Goal: Communication & Community: Participate in discussion

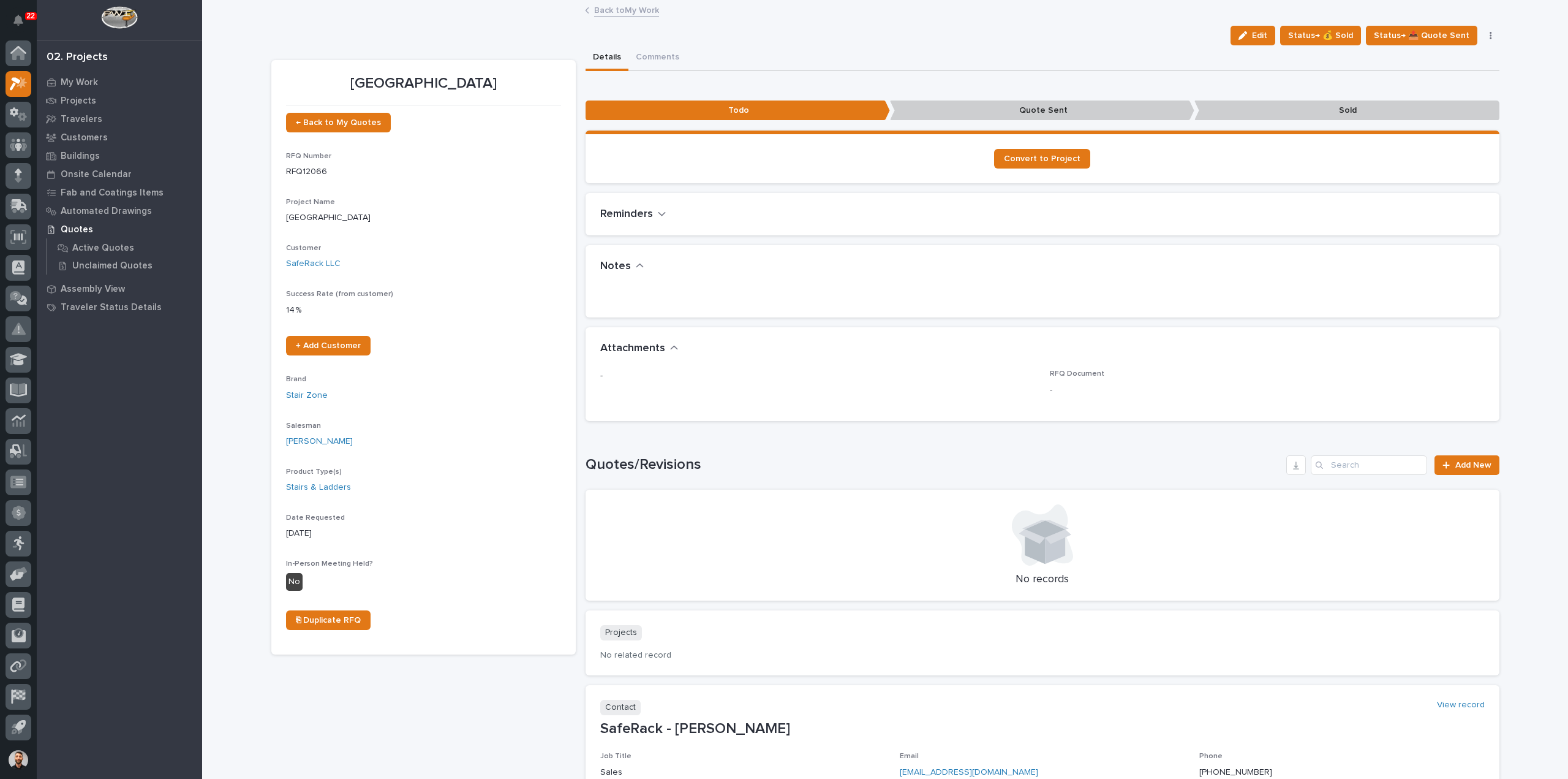
click at [28, 14] on p "22" at bounding box center [31, 16] width 8 height 9
click at [13, 17] on button "Notifications" at bounding box center [18, 20] width 26 height 26
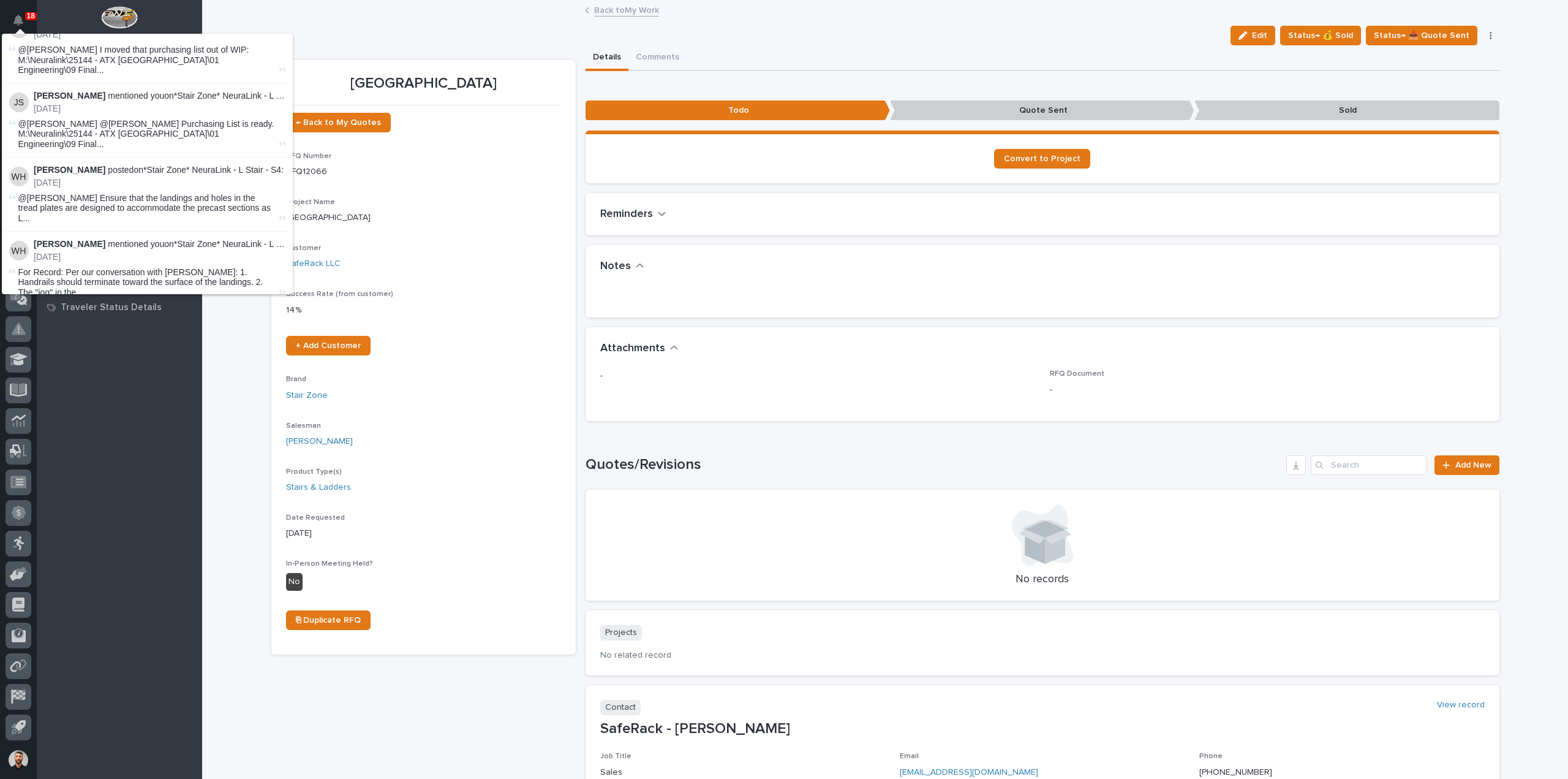
scroll to position [2820, 0]
click at [112, 508] on button "Load more" at bounding box center [149, 518] width 291 height 20
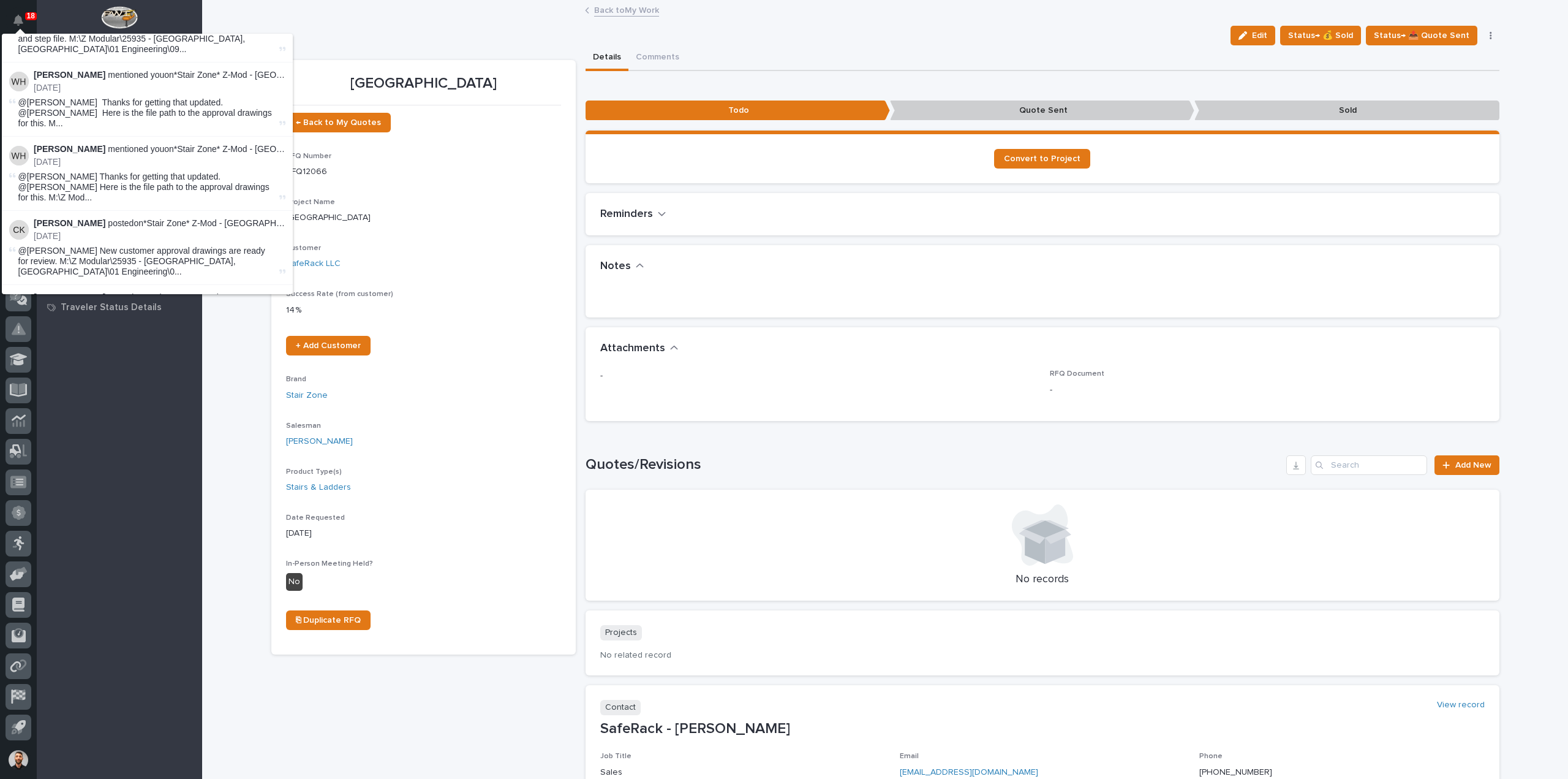
scroll to position [6734, 0]
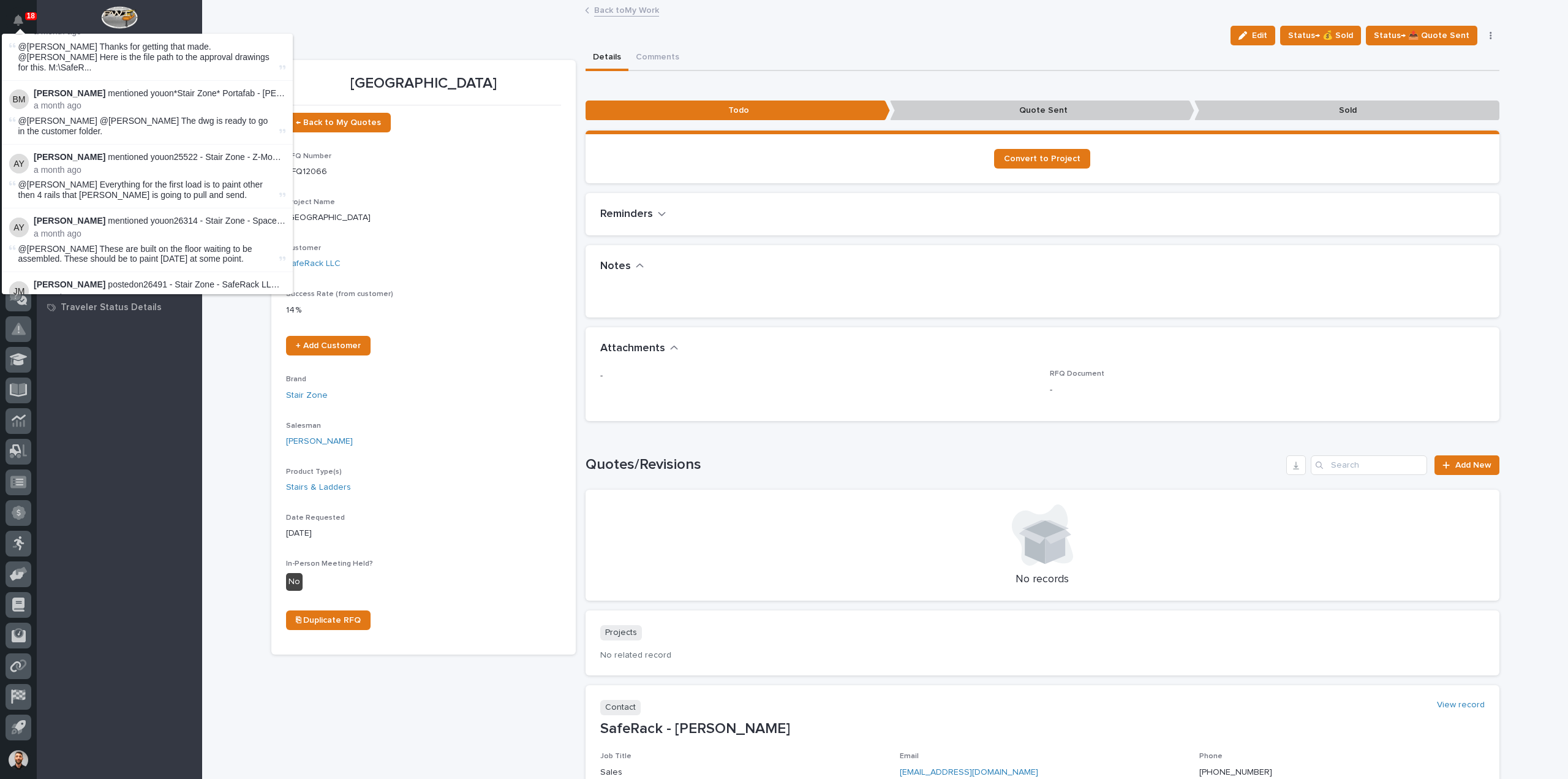
scroll to position [10162, 0]
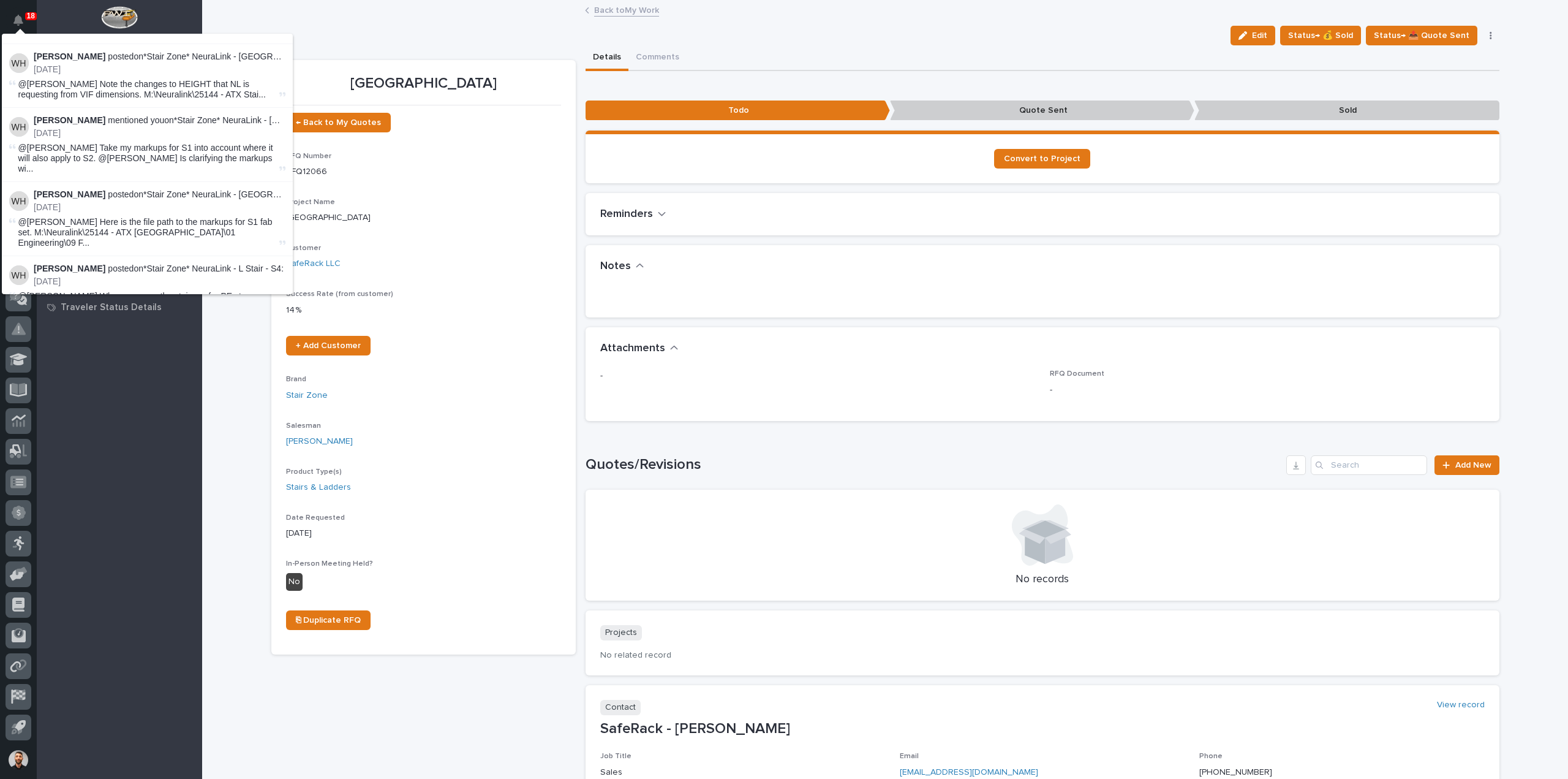
scroll to position [14464, 0]
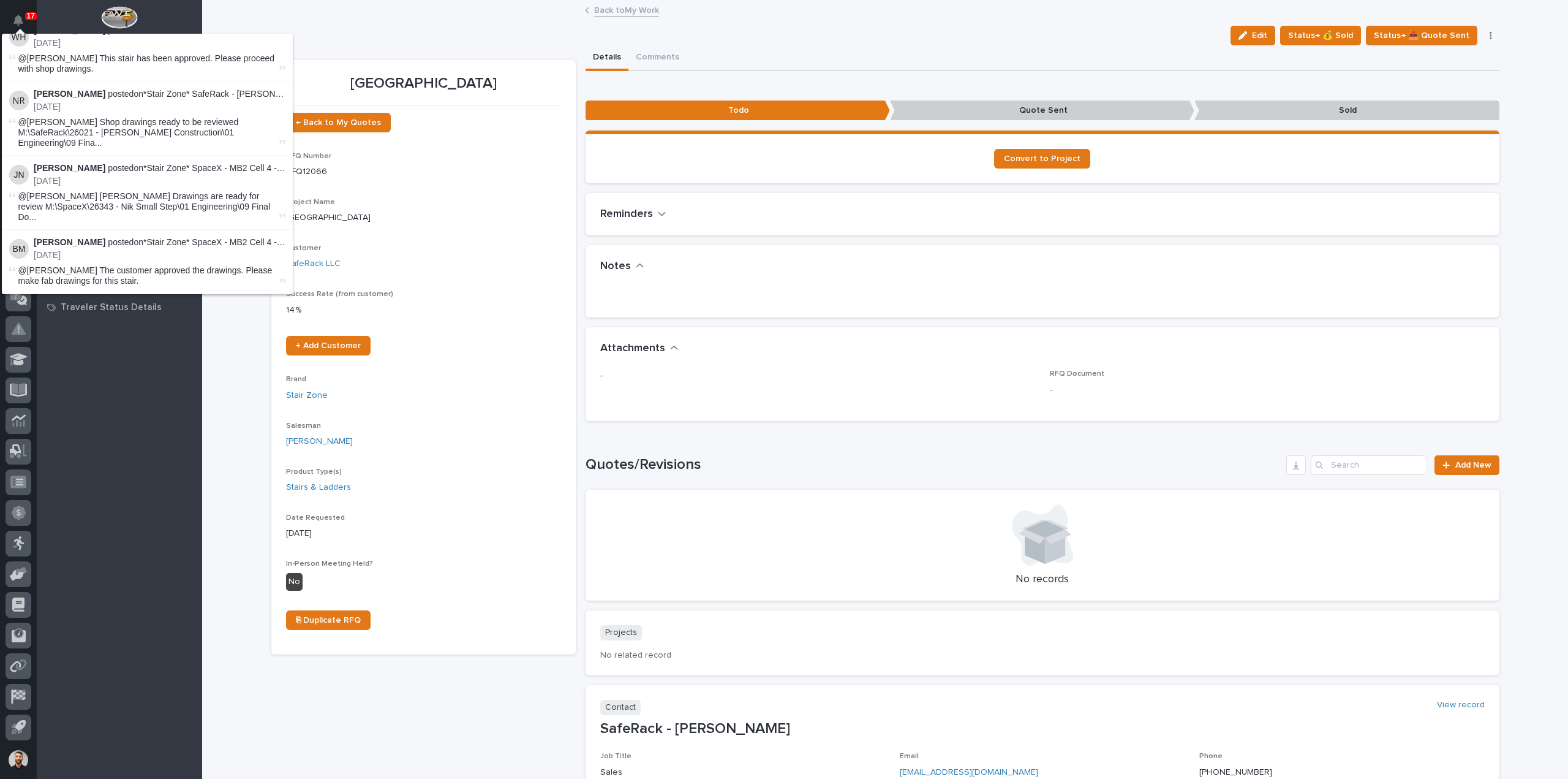
scroll to position [21040, 0]
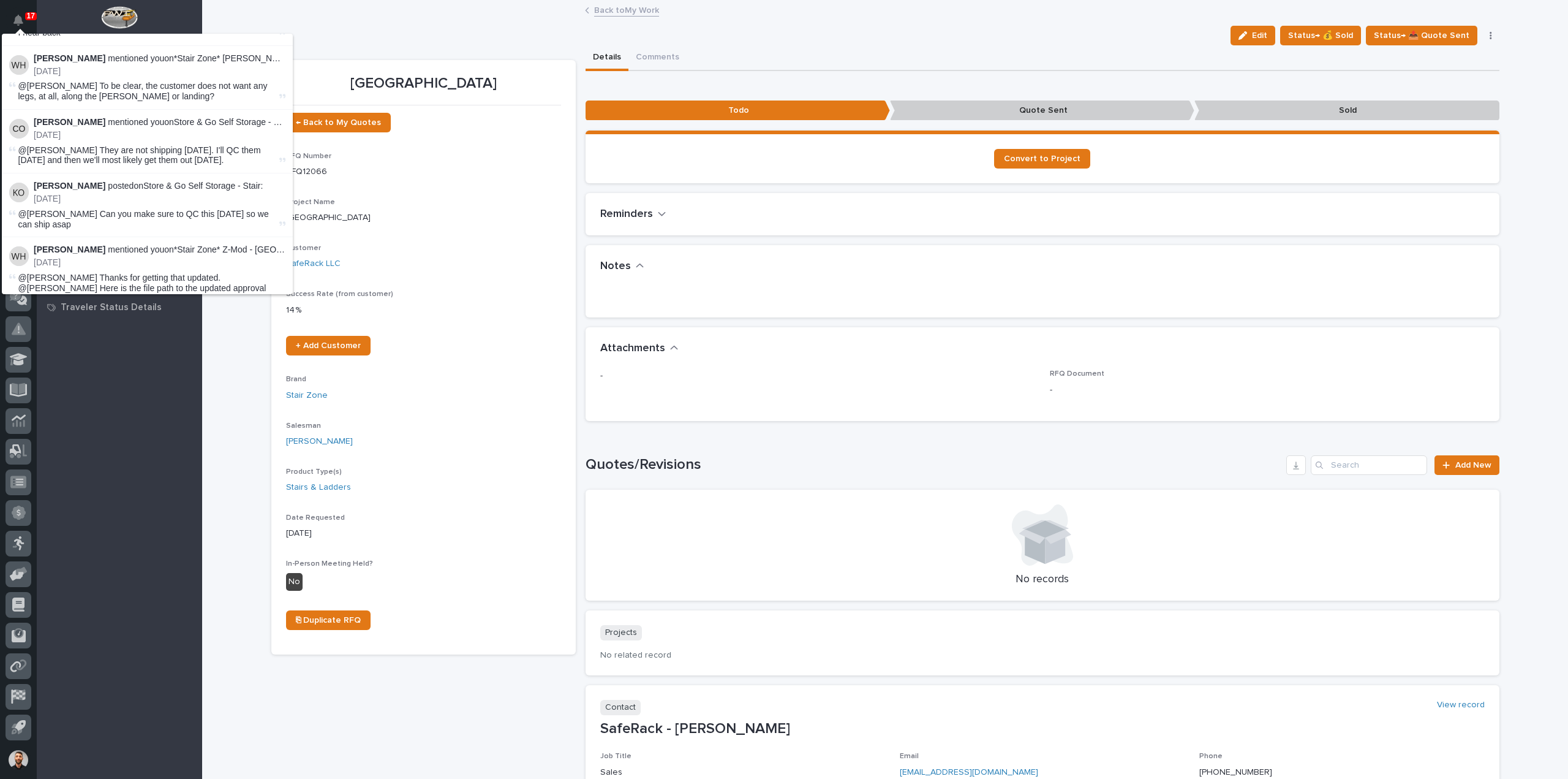
scroll to position [22971, 0]
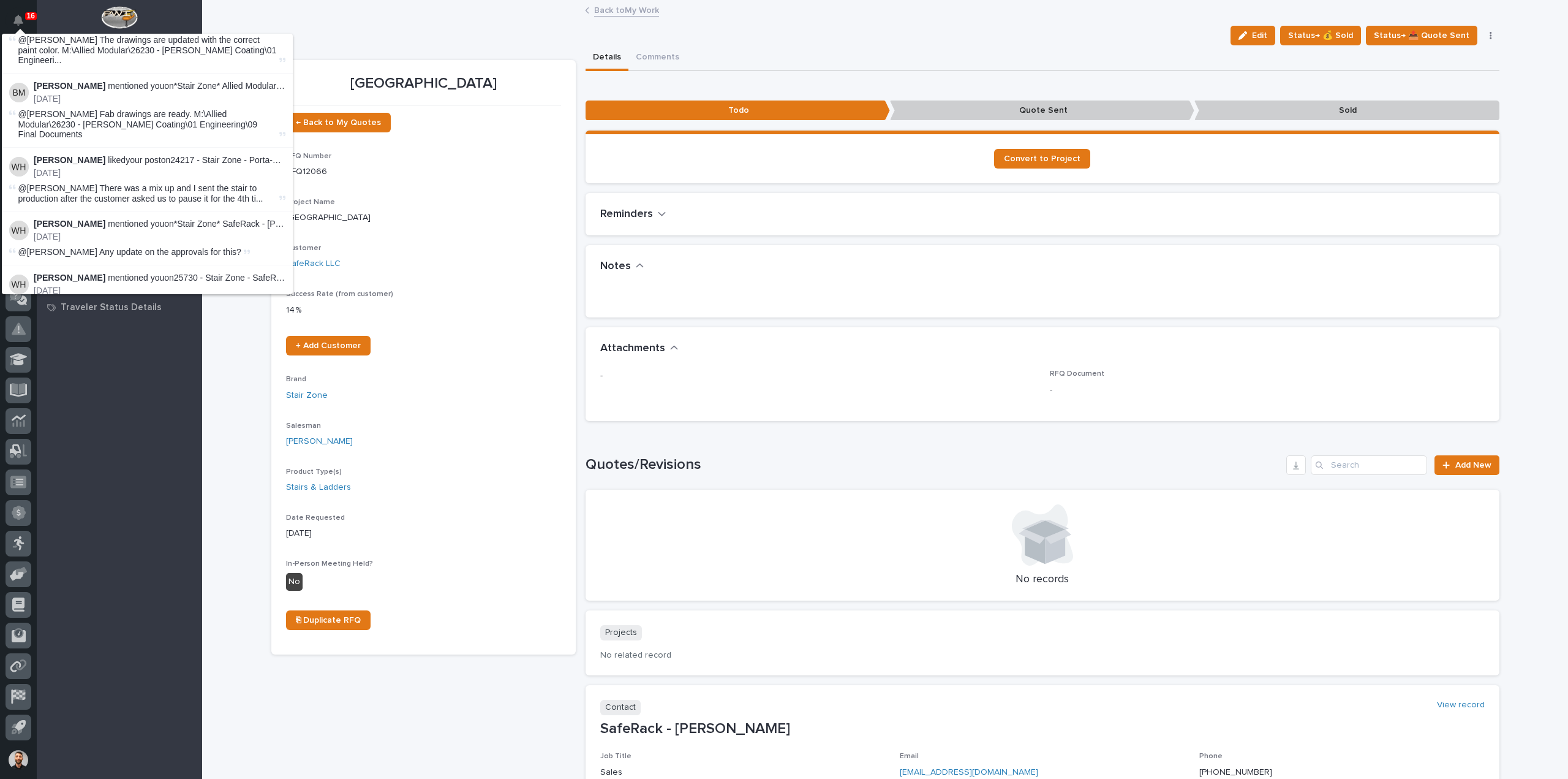
click at [98, 406] on div "My Work Projects Travelers Customers Buildings Onsite Calendar Fab and Coatings…" at bounding box center [120, 425] width 165 height 706
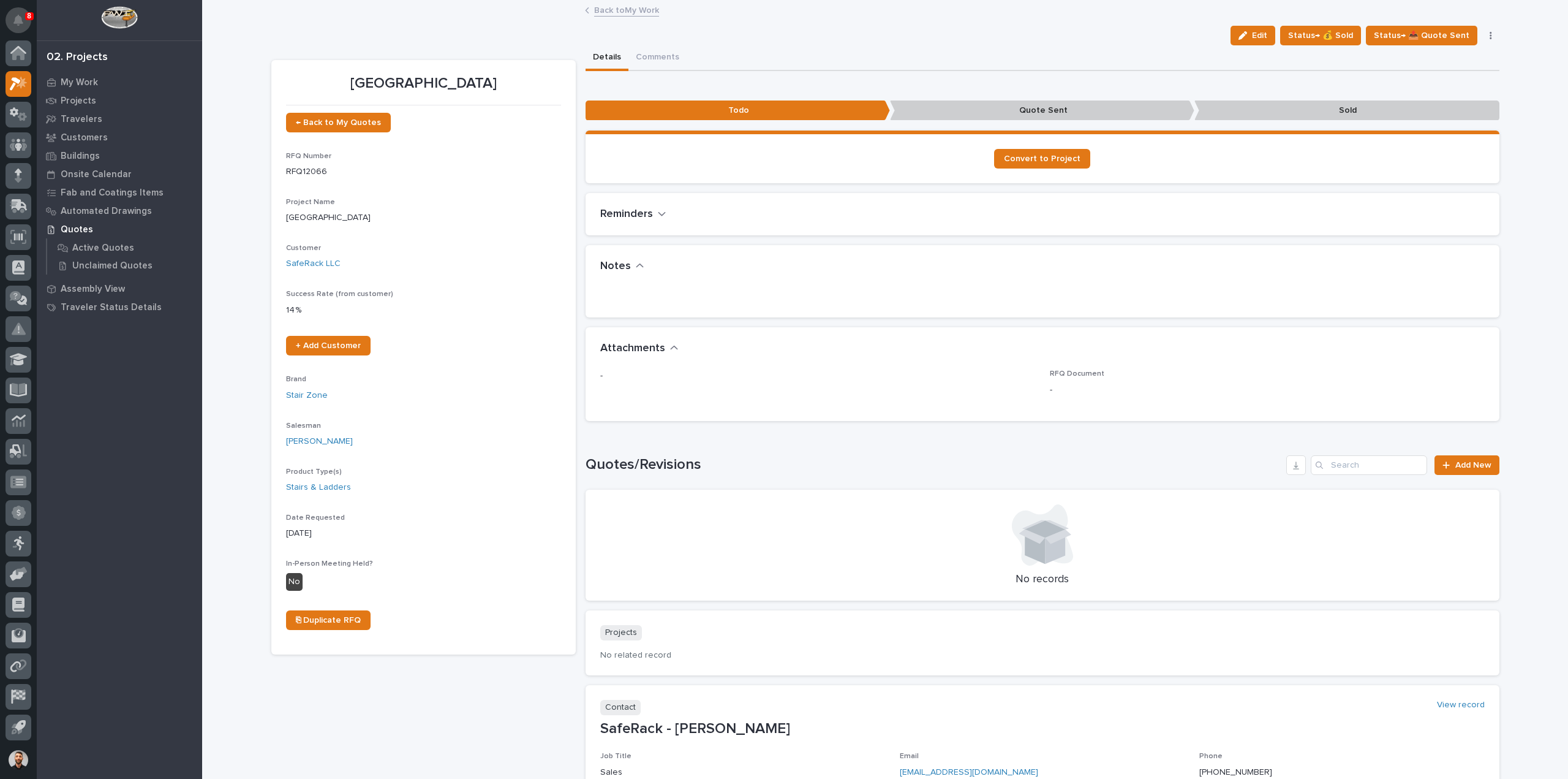
click at [23, 14] on button "Notifications" at bounding box center [18, 20] width 26 height 26
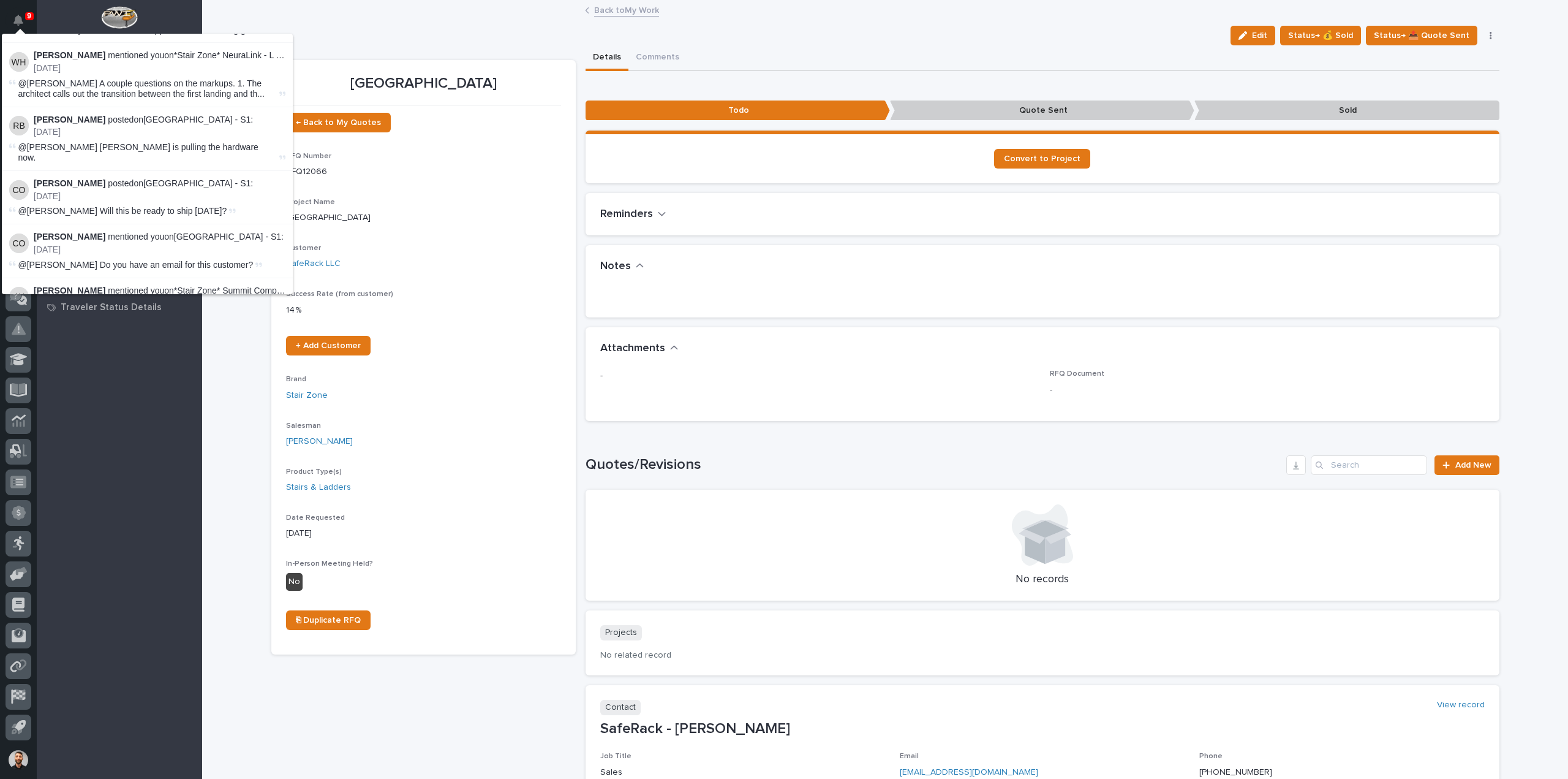
scroll to position [2820, 0]
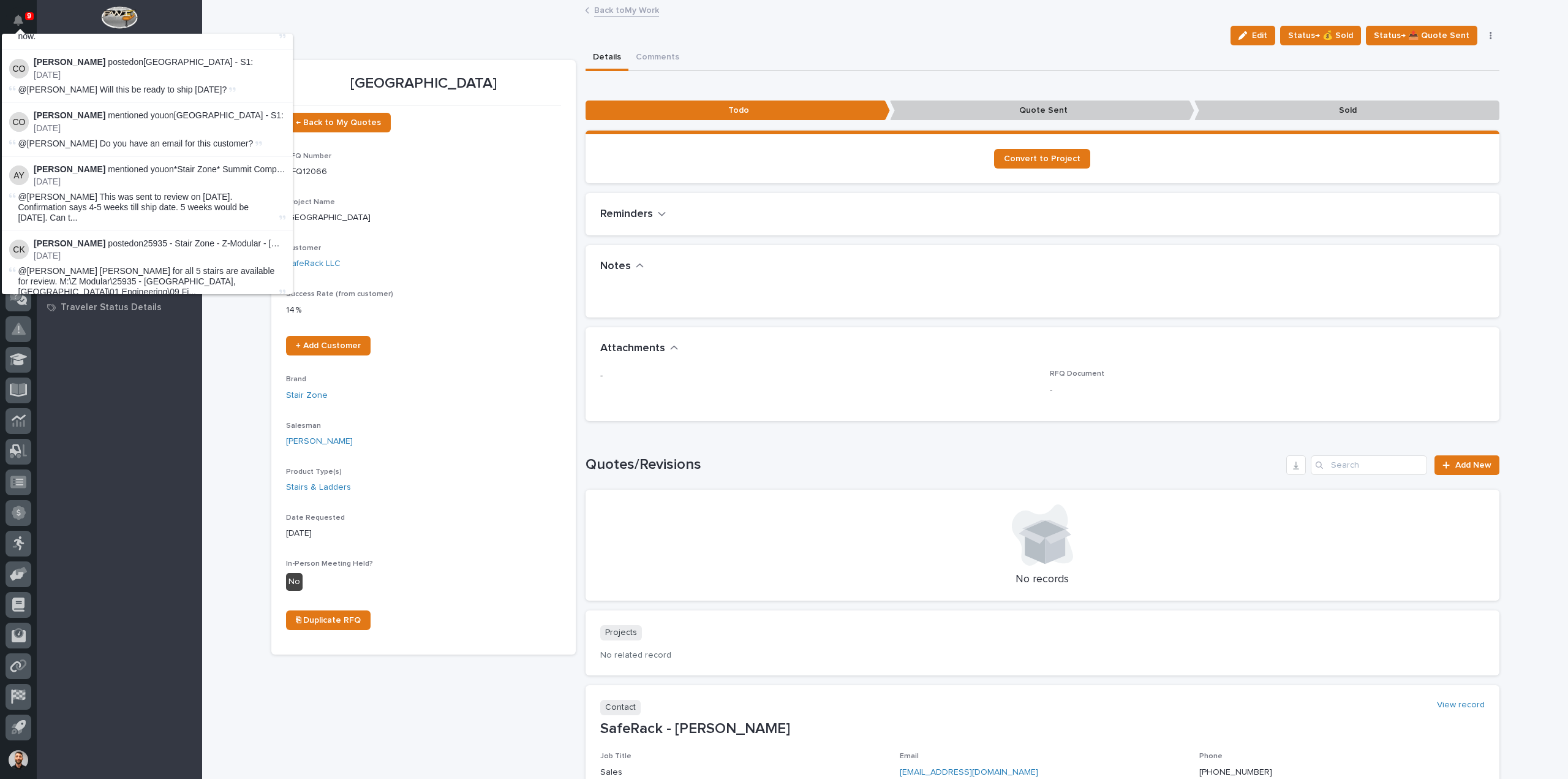
click at [130, 508] on button "Load more" at bounding box center [149, 518] width 291 height 20
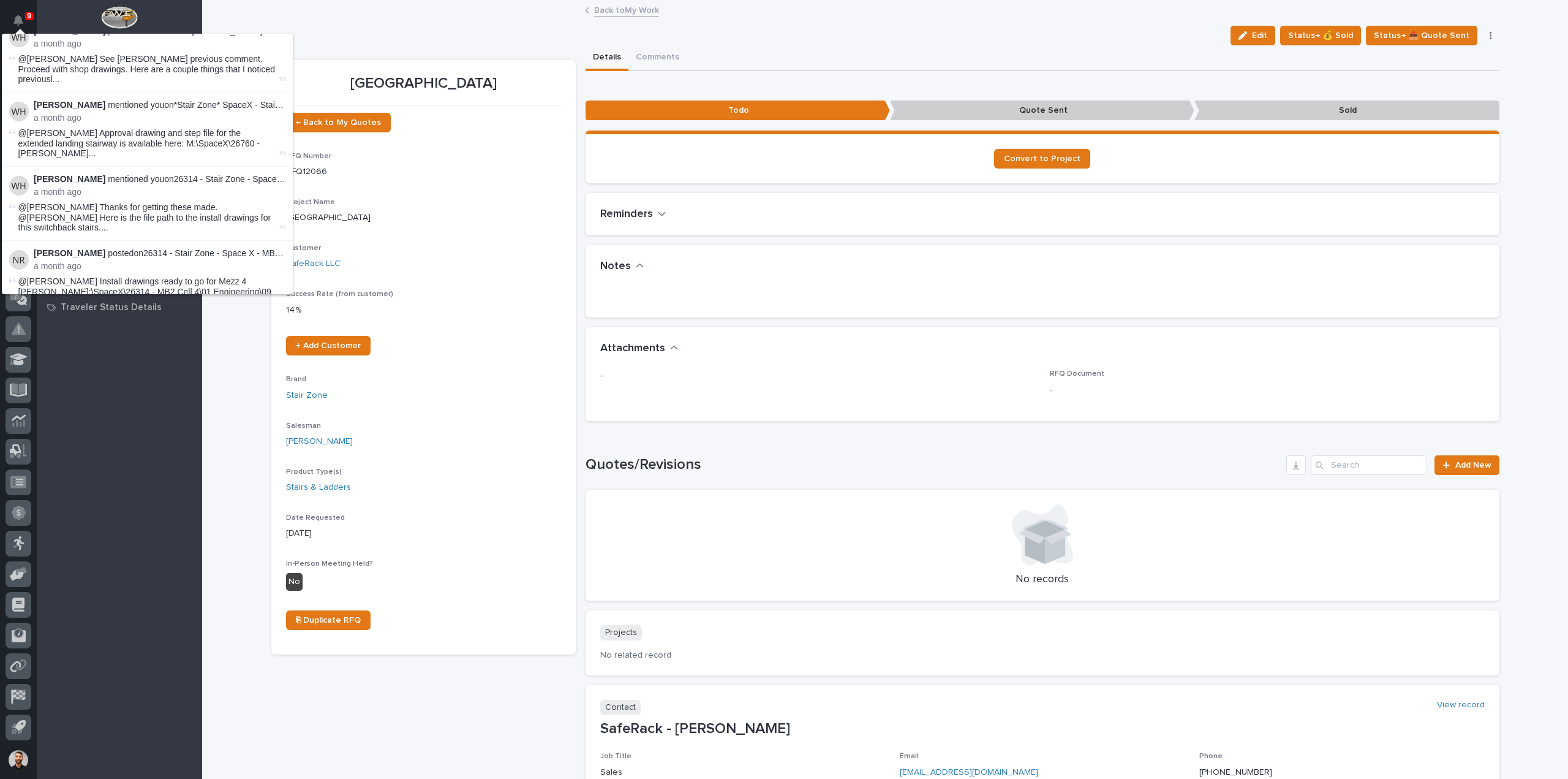
scroll to position [6734, 0]
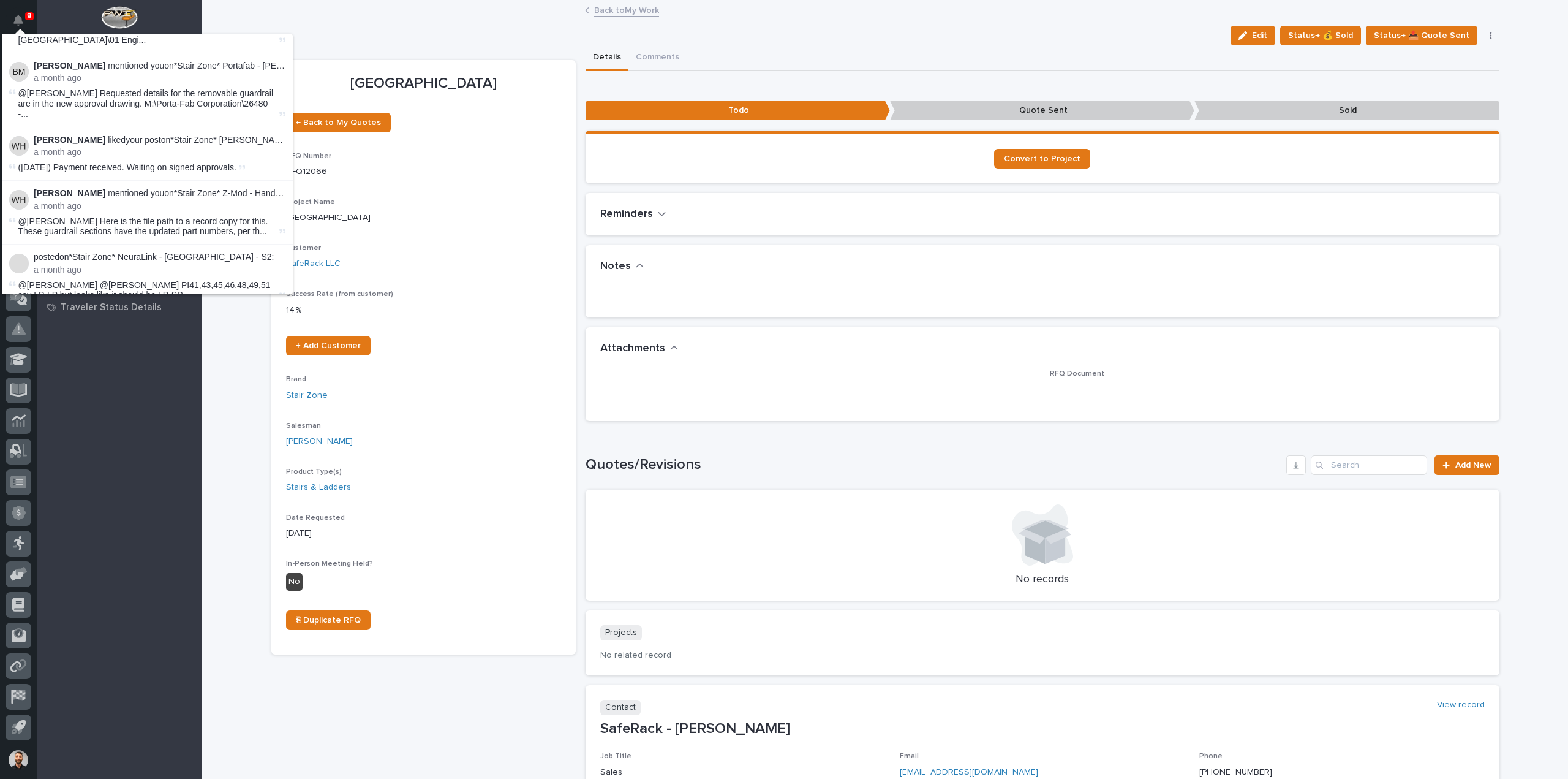
scroll to position [10162, 0]
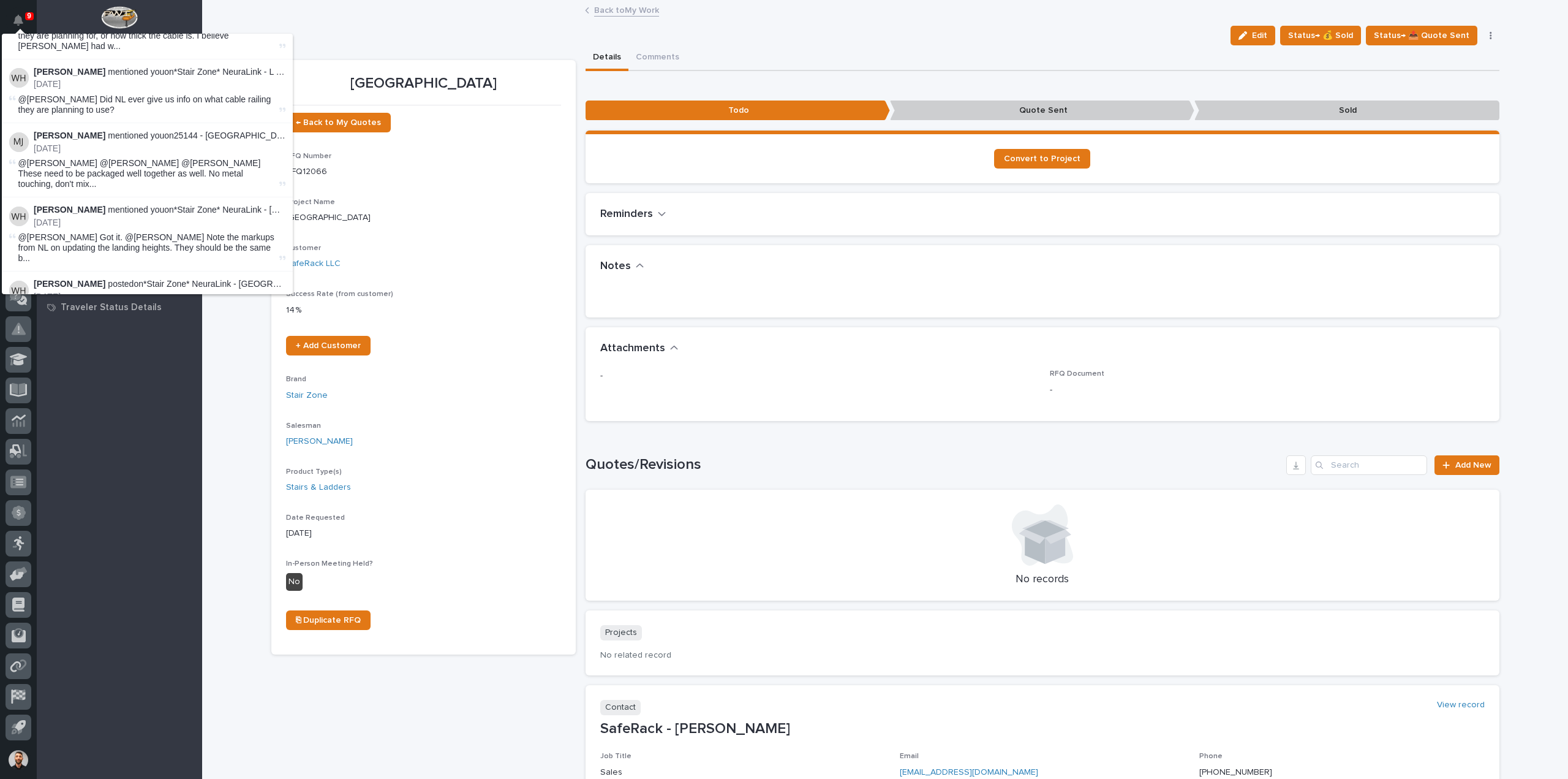
scroll to position [14464, 0]
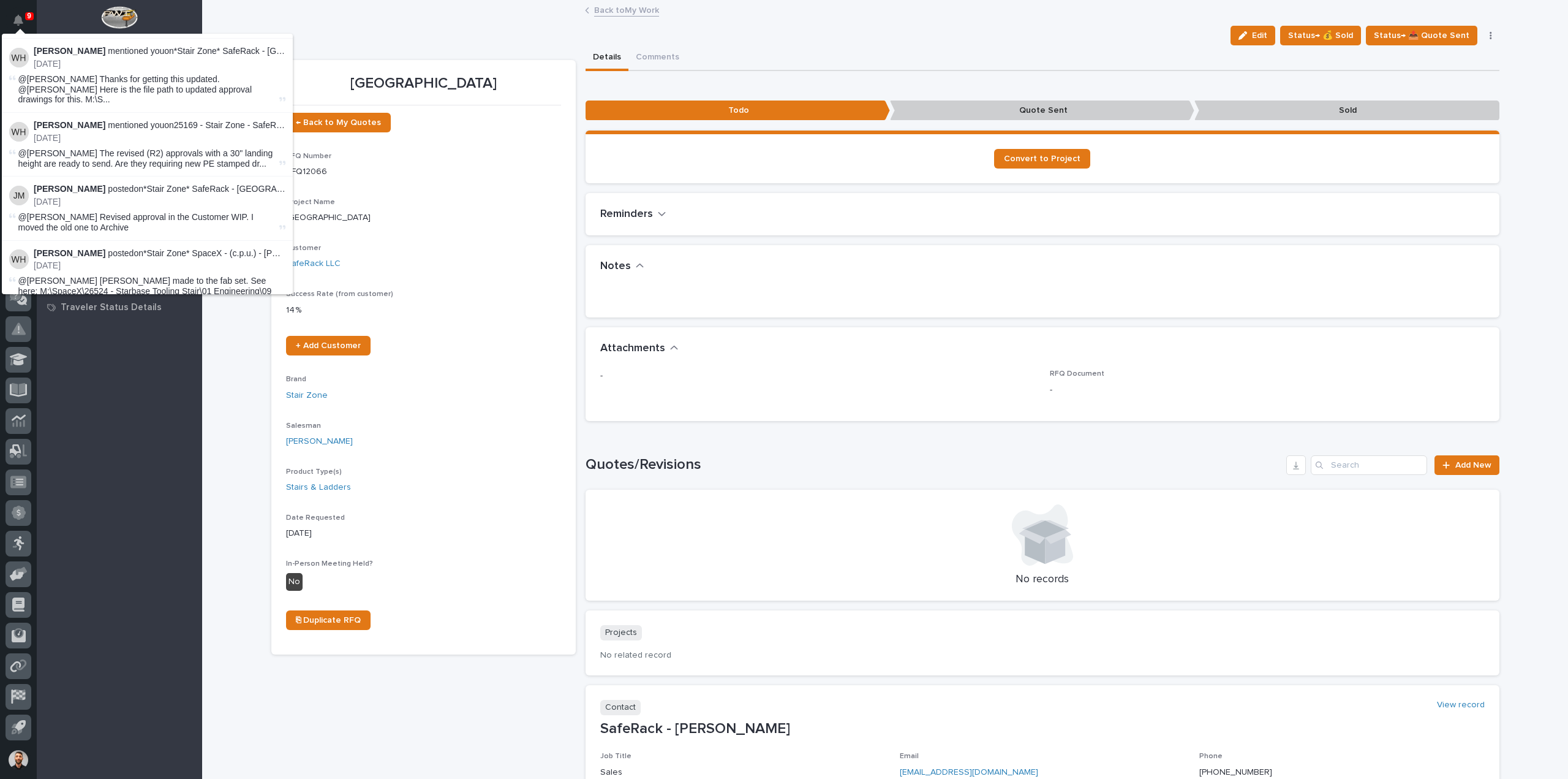
scroll to position [18792, 0]
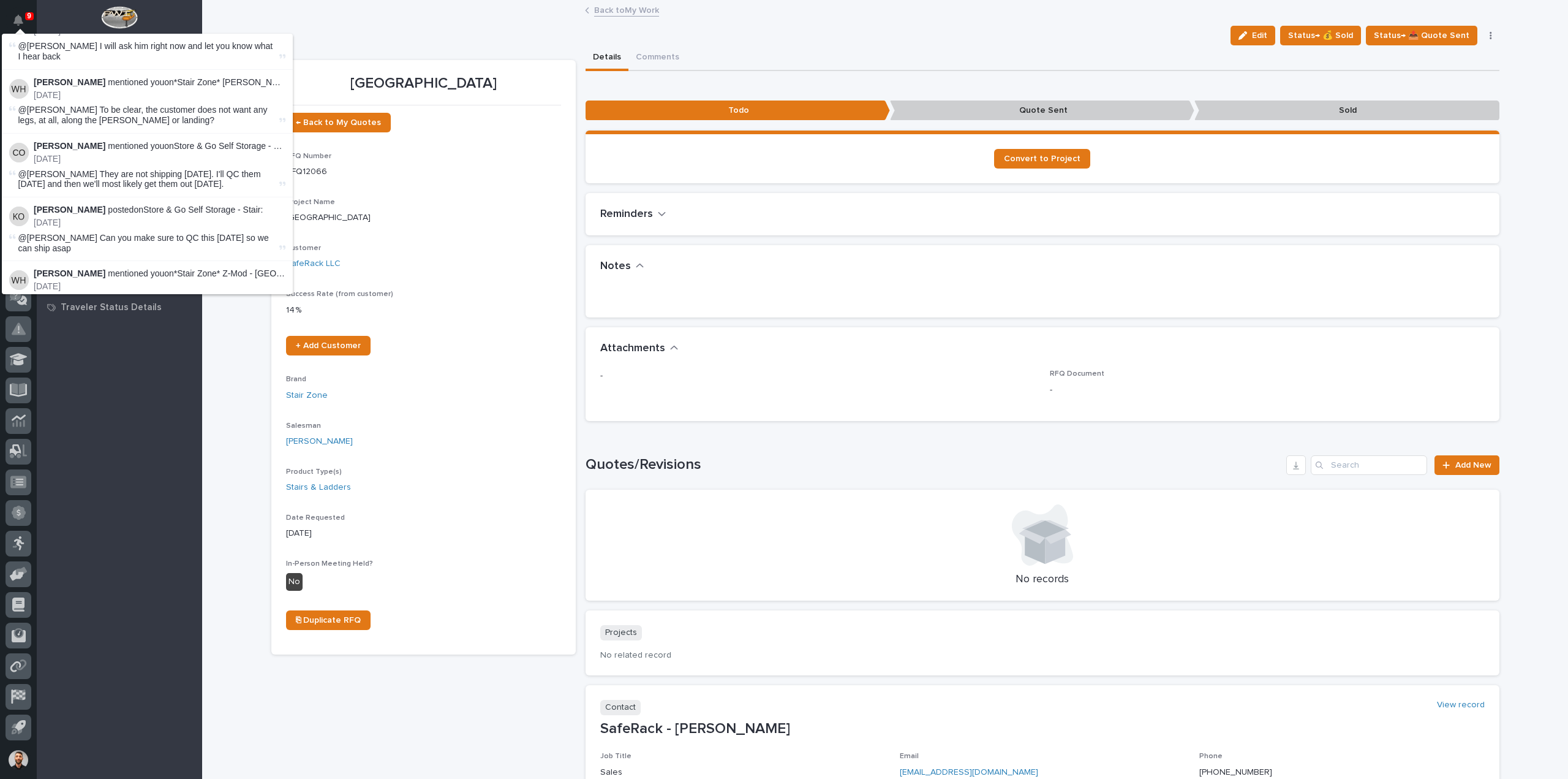
scroll to position [22971, 0]
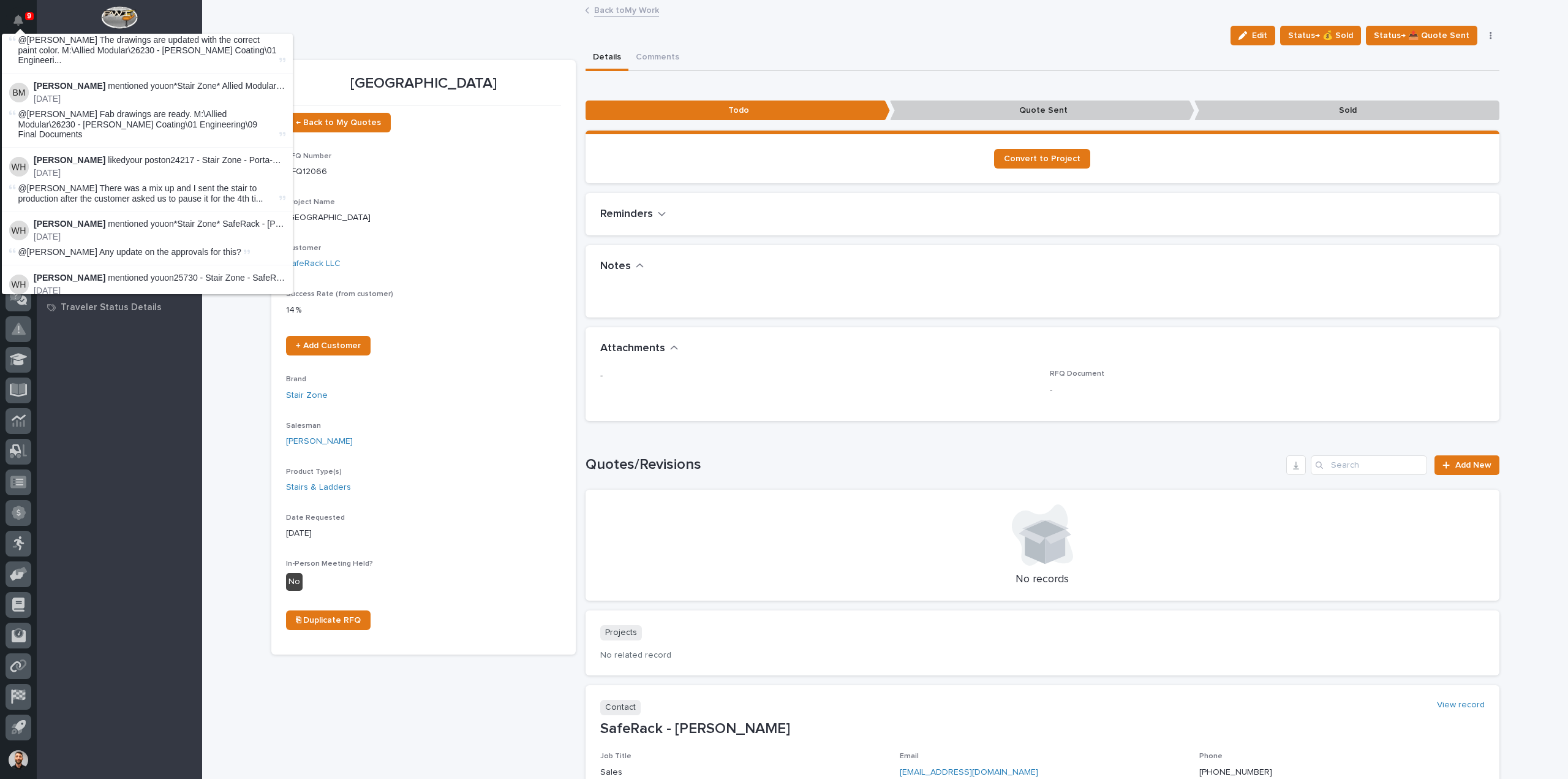
click at [60, 446] on div "My Work Projects Travelers Customers Buildings Onsite Calendar Fab and Coatings…" at bounding box center [120, 425] width 165 height 706
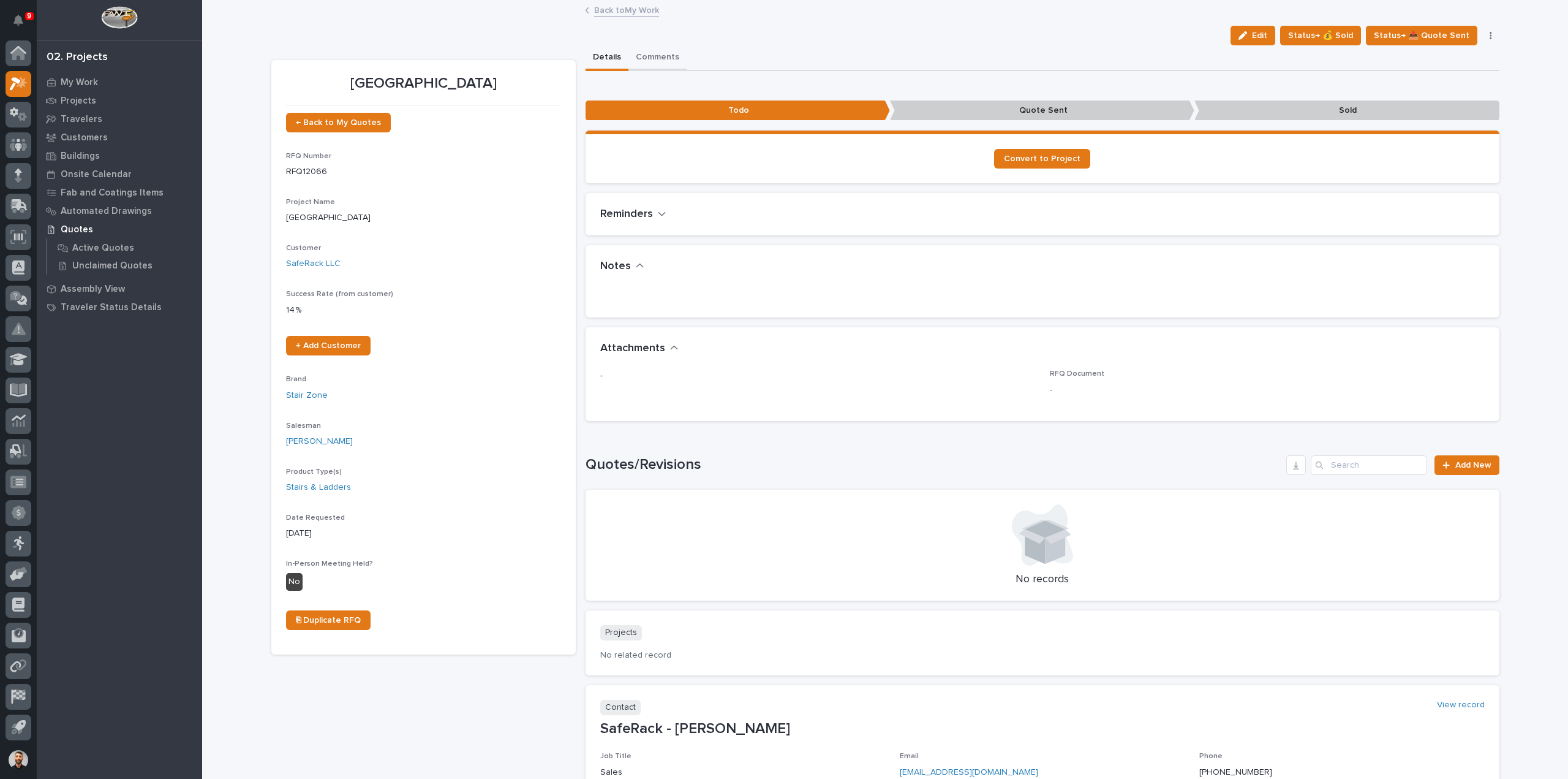
click at [671, 63] on button "Comments" at bounding box center [657, 59] width 58 height 26
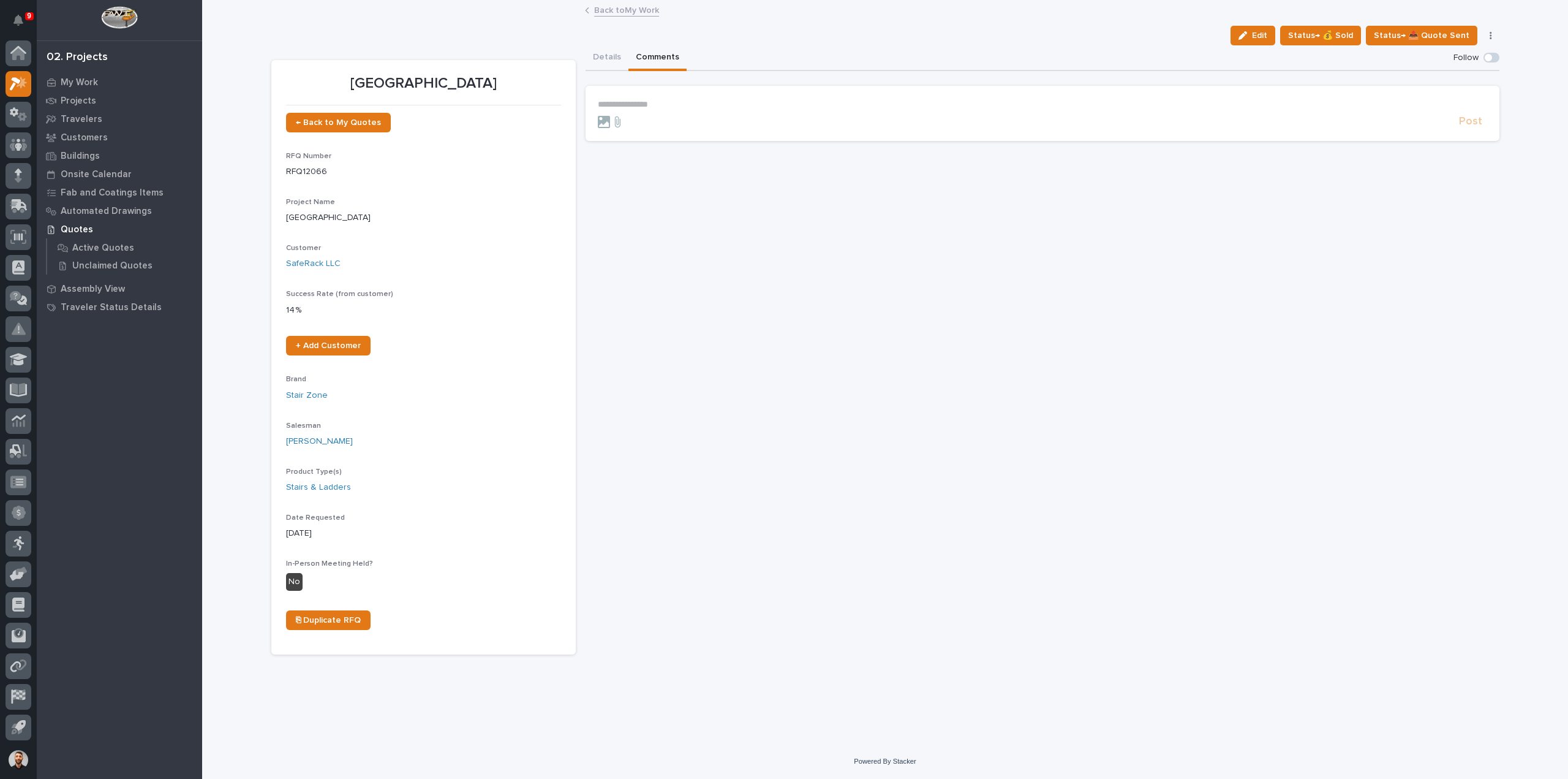
click at [696, 97] on section "**********" at bounding box center [1042, 113] width 914 height 55
click at [701, 100] on p "**********" at bounding box center [1042, 104] width 889 height 10
click at [1467, 128] on span "Post" at bounding box center [1471, 125] width 23 height 14
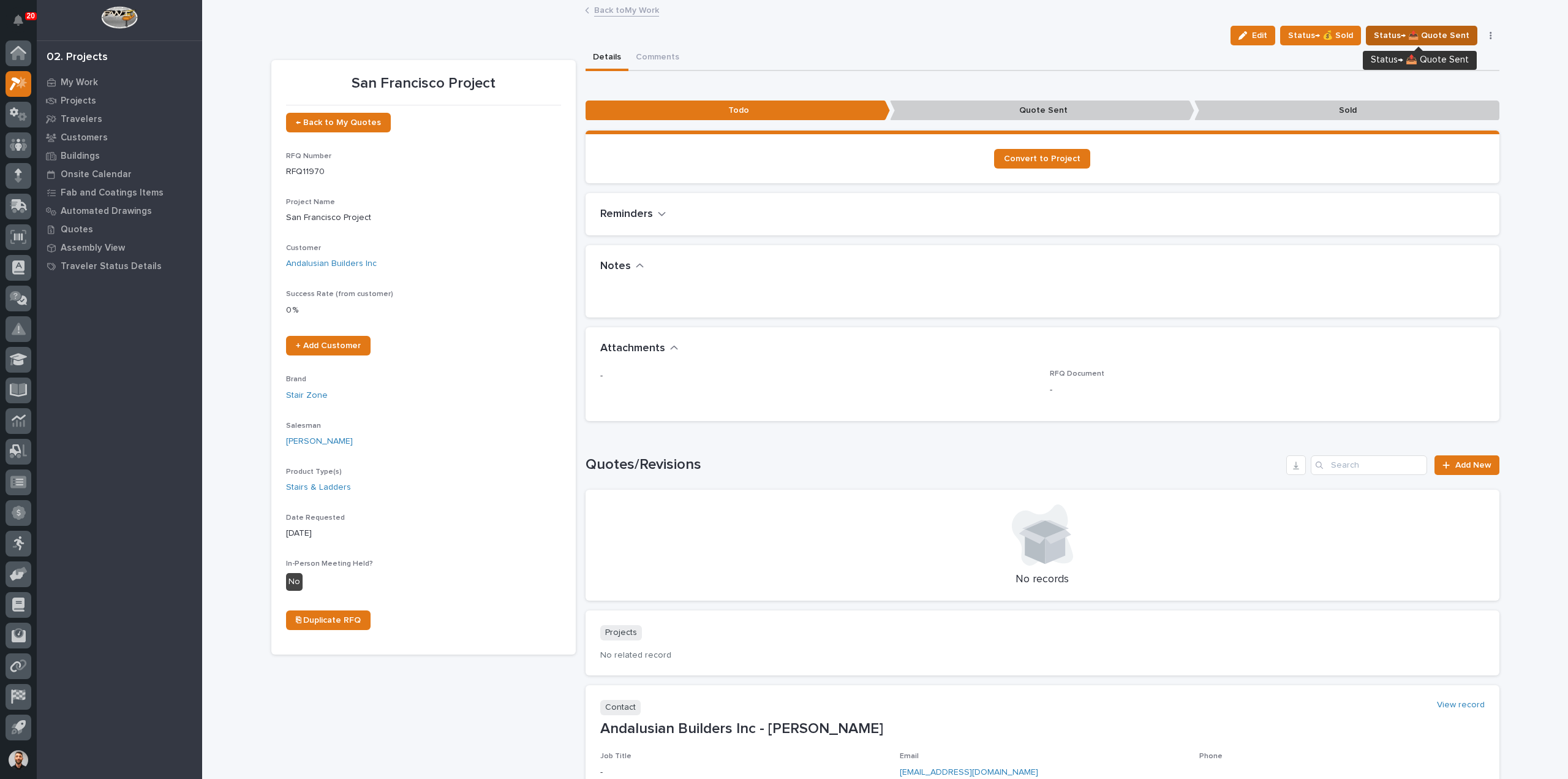
click at [1442, 41] on span "Status→ 📤 Quote Sent" at bounding box center [1421, 36] width 95 height 15
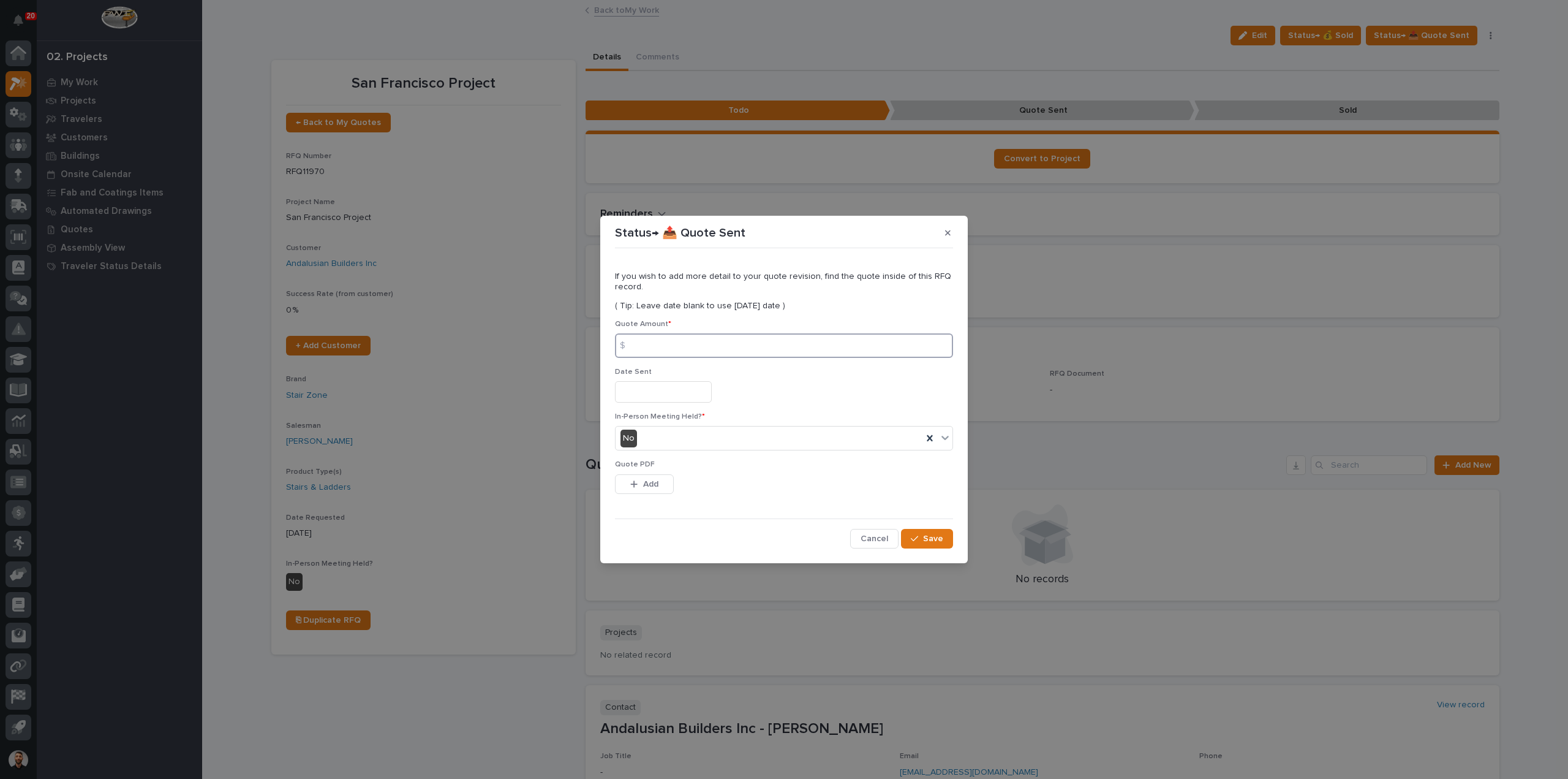
click at [656, 346] on input at bounding box center [784, 346] width 338 height 25
type input "70008"
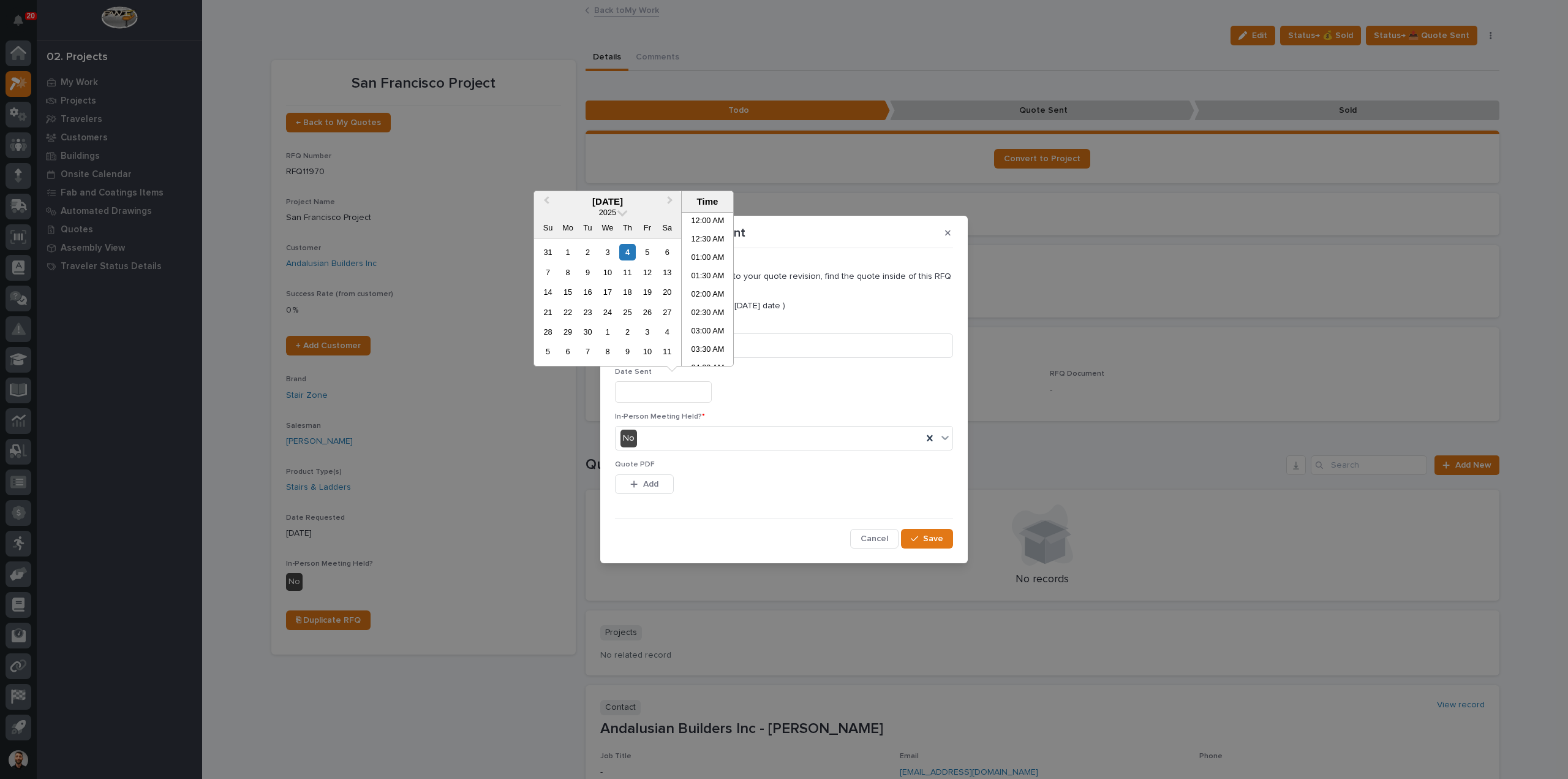
click at [641, 396] on input "text" at bounding box center [663, 391] width 97 height 22
click at [631, 251] on div "4" at bounding box center [627, 252] width 17 height 17
type input "**********"
click at [811, 384] on div "**********" at bounding box center [784, 391] width 338 height 22
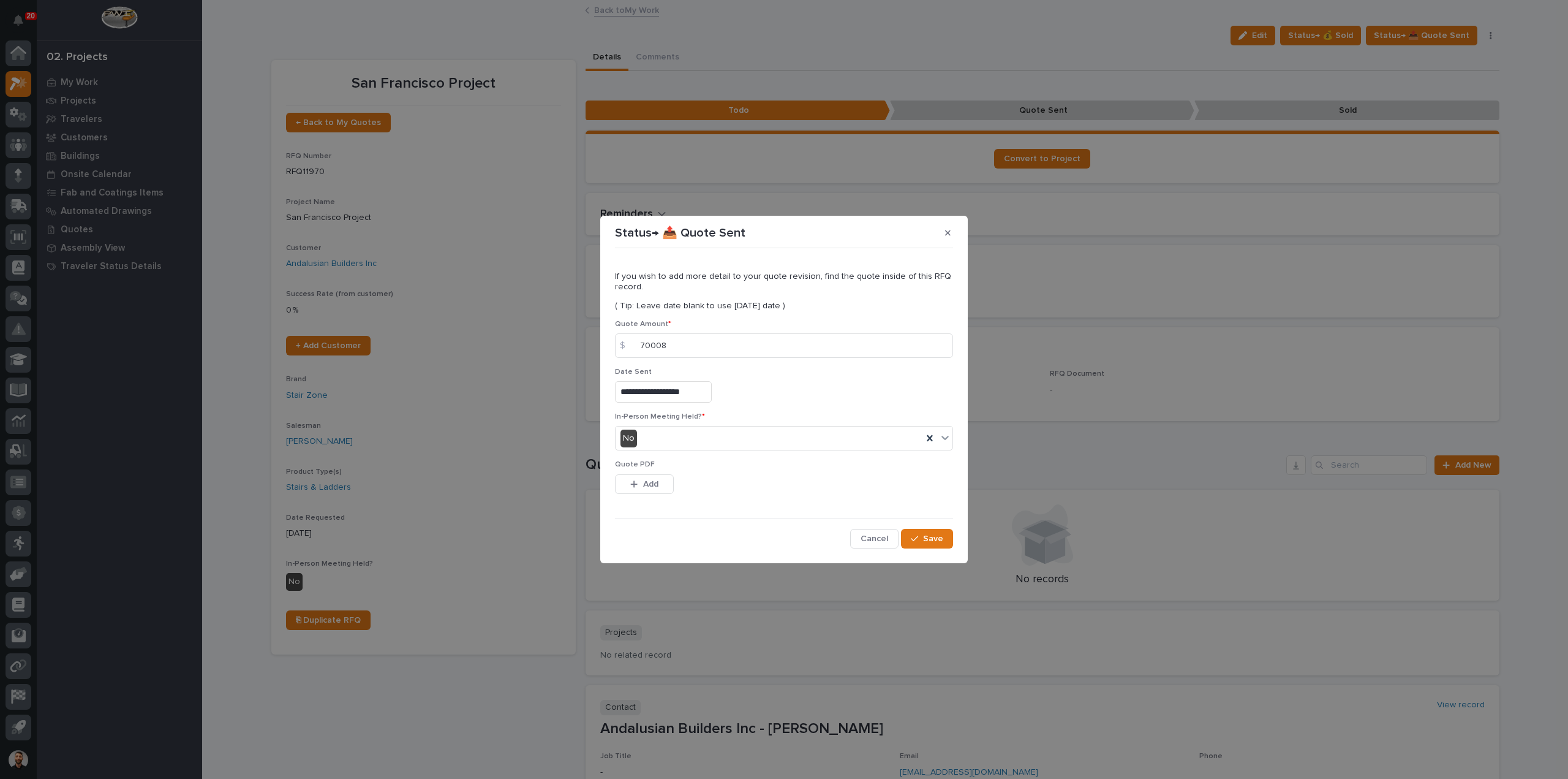
click at [658, 471] on div "Quote PDF This file cannot be opened Download File Add" at bounding box center [784, 484] width 338 height 48
click at [659, 483] on button "Add" at bounding box center [644, 484] width 59 height 20
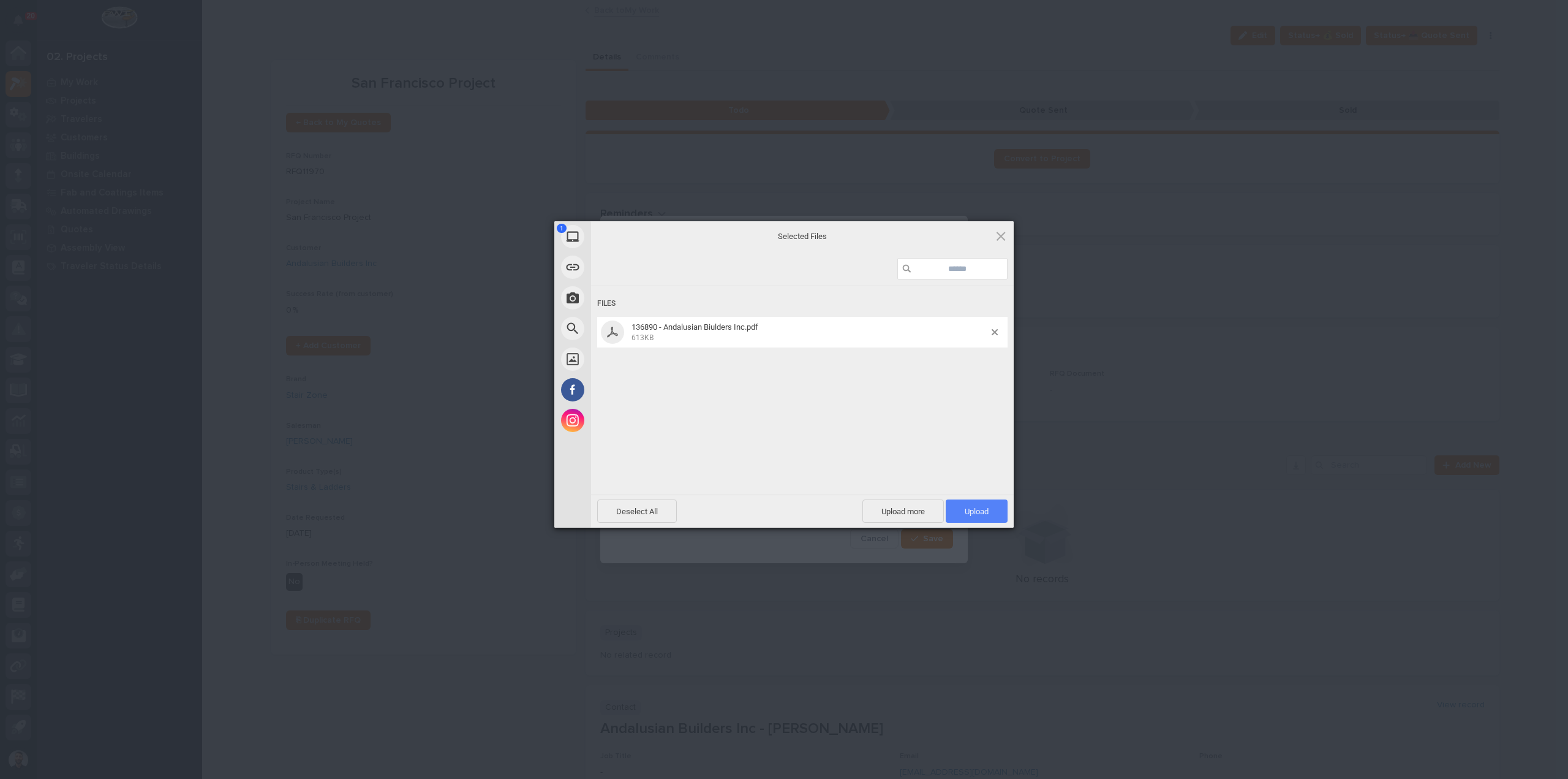
click at [996, 503] on span "Upload 1" at bounding box center [977, 511] width 62 height 23
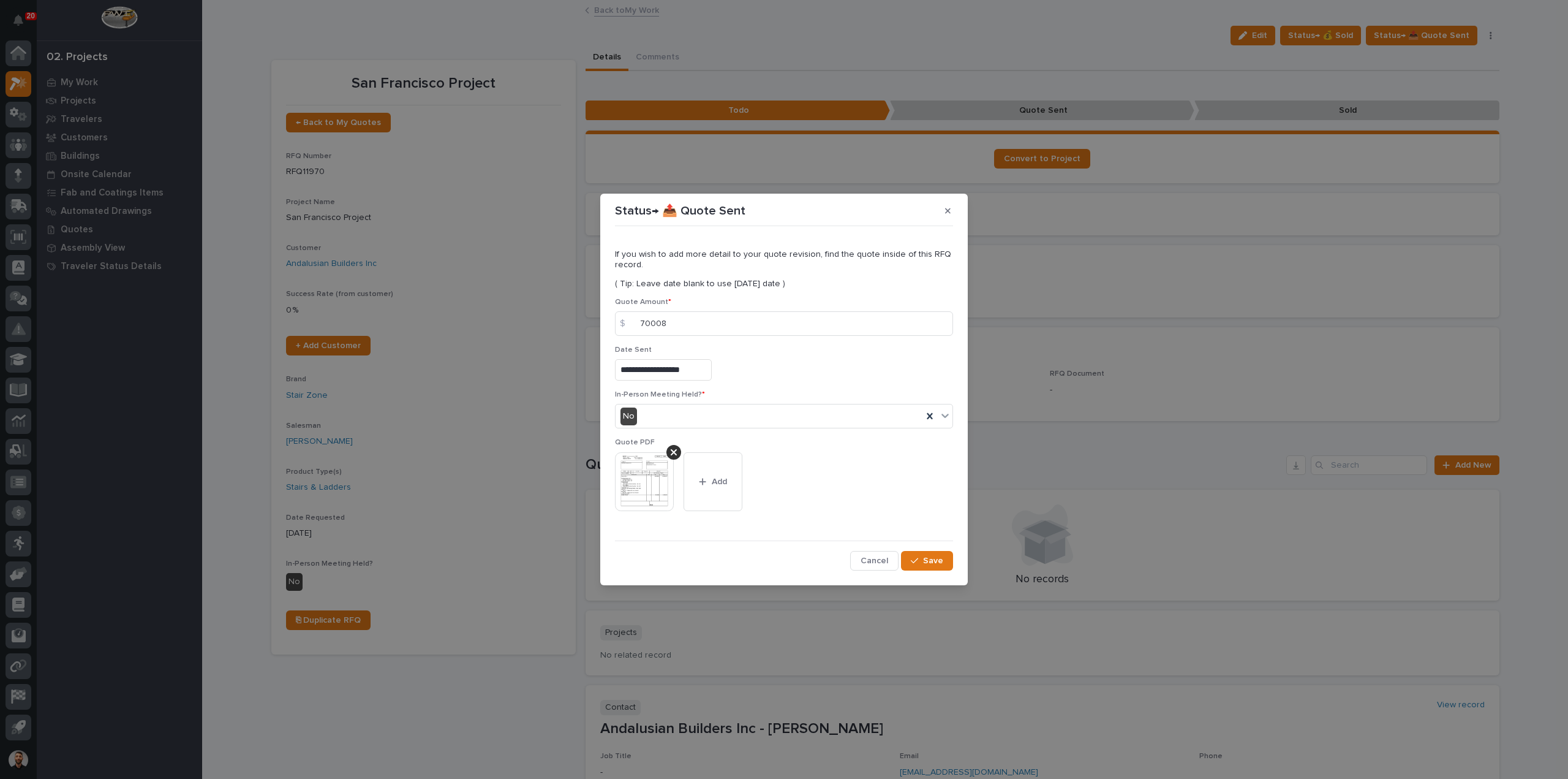
drag, startPoint x: 930, startPoint y: 560, endPoint x: 961, endPoint y: 555, distance: 31.4
click at [930, 560] on span "Save" at bounding box center [933, 561] width 20 height 11
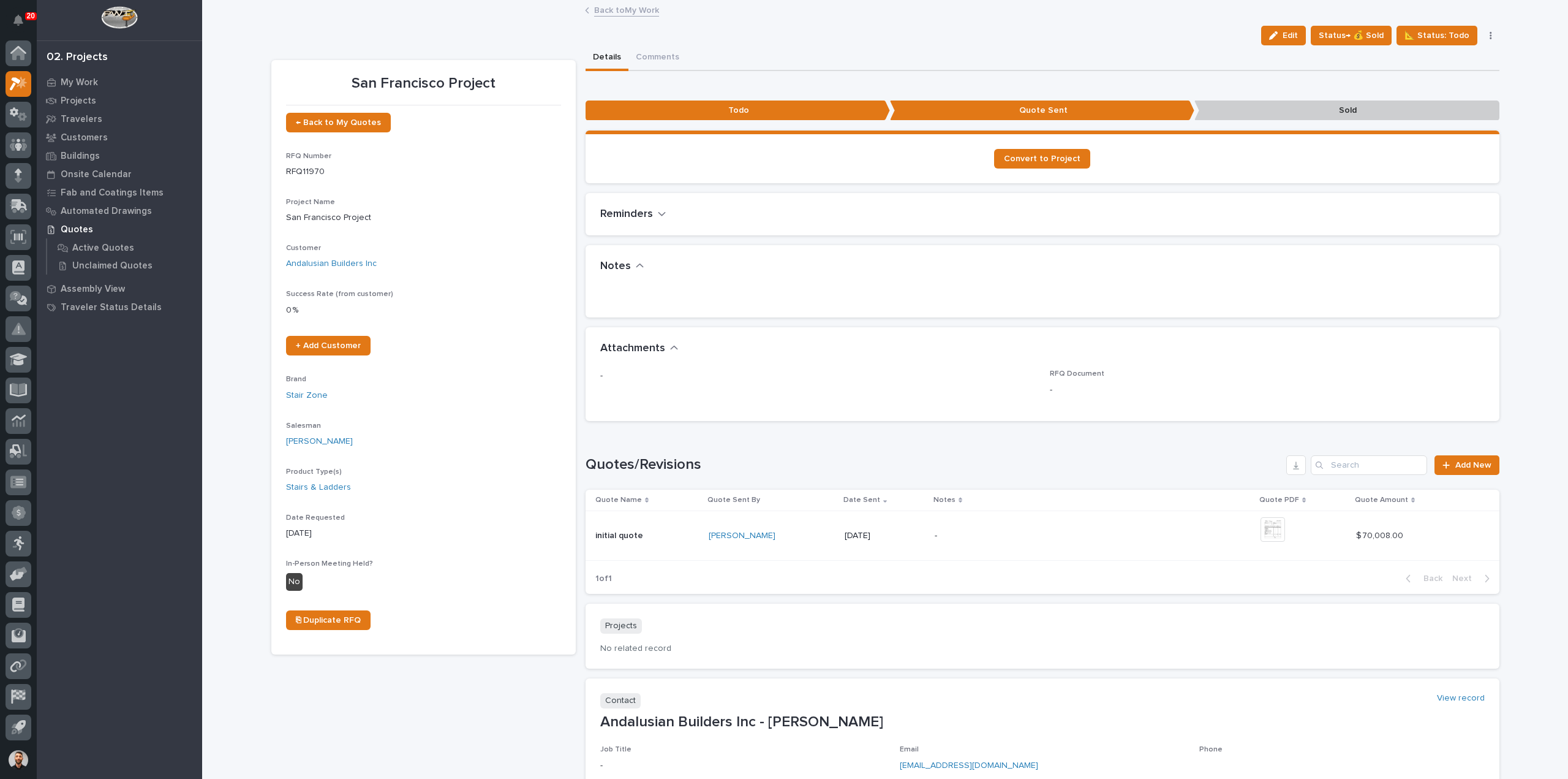
click at [594, 14] on link "Back to My Work" at bounding box center [626, 9] width 65 height 14
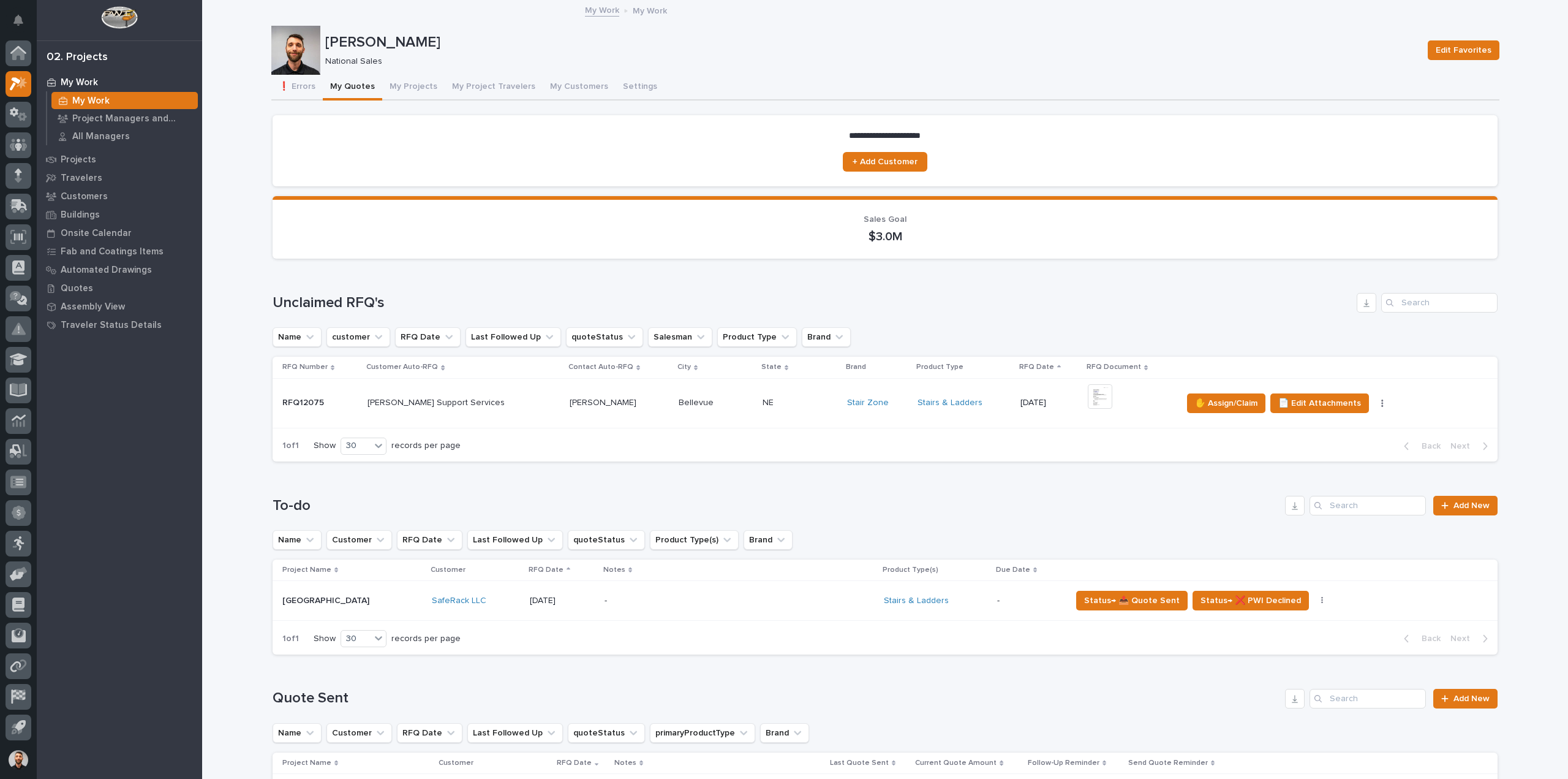
click at [1108, 399] on div "+ 0" at bounding box center [1130, 402] width 84 height 38
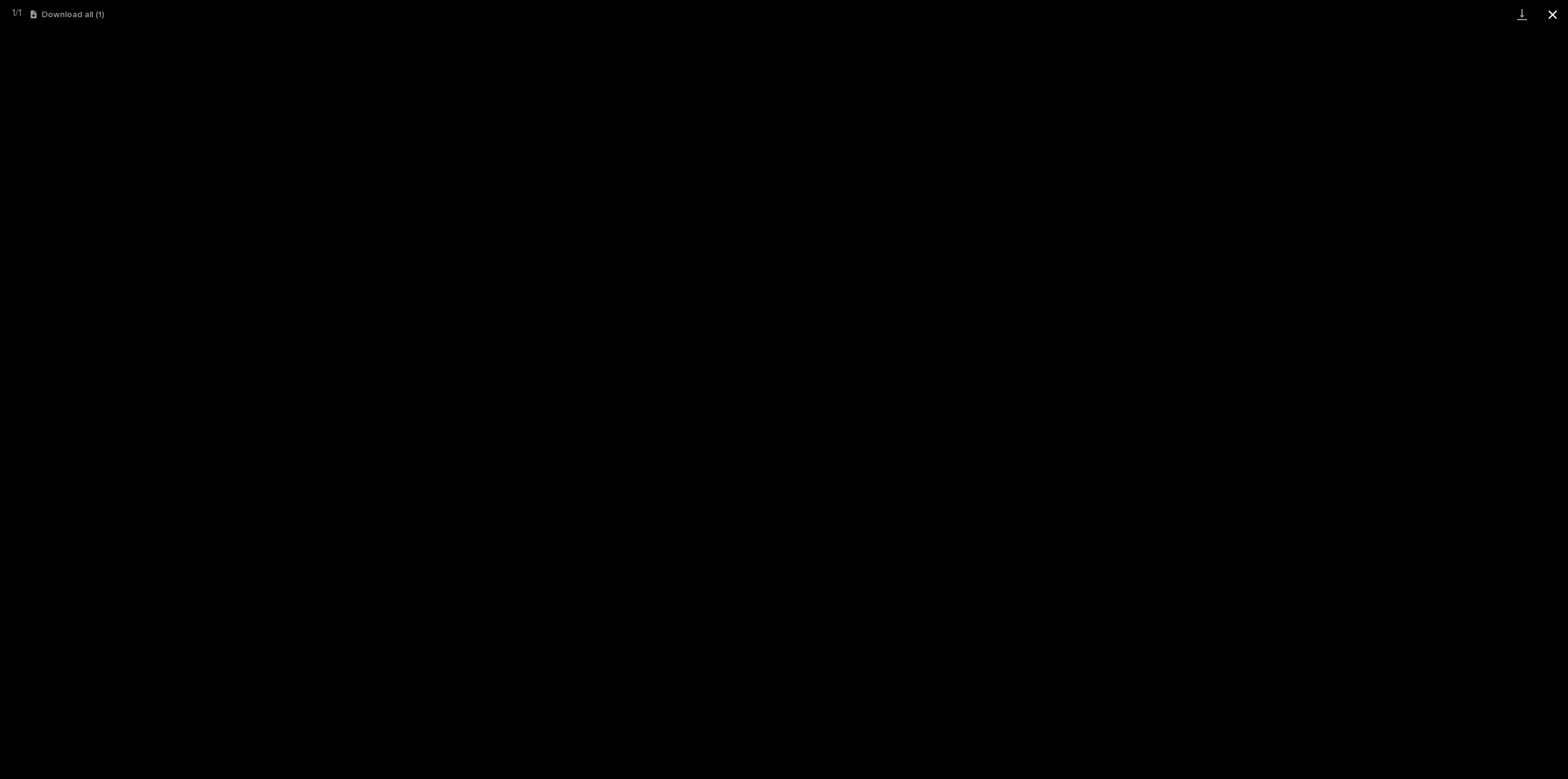
click at [1551, 14] on button "Close gallery" at bounding box center [1553, 14] width 31 height 29
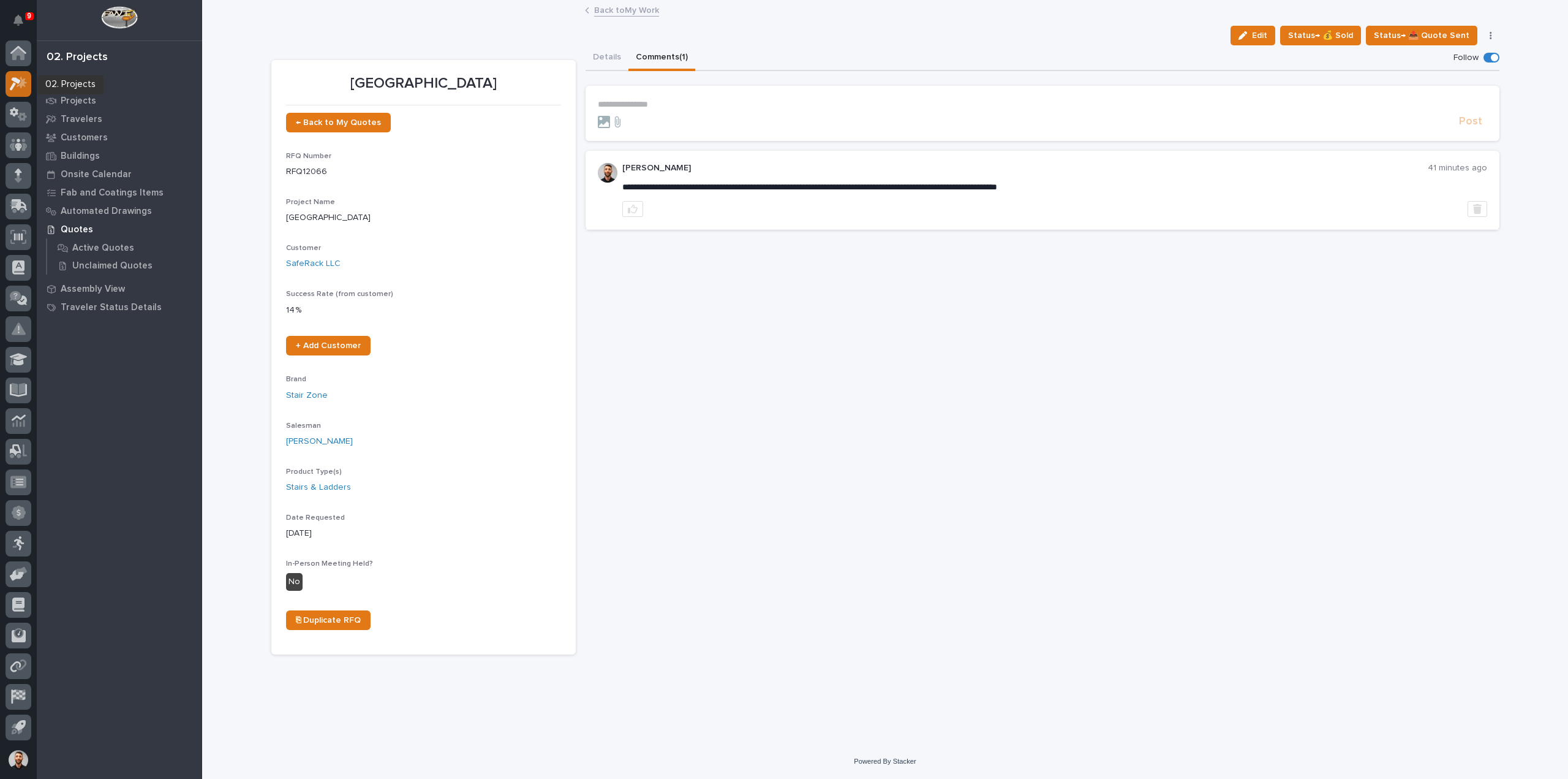
click at [19, 84] on icon at bounding box center [18, 83] width 18 height 14
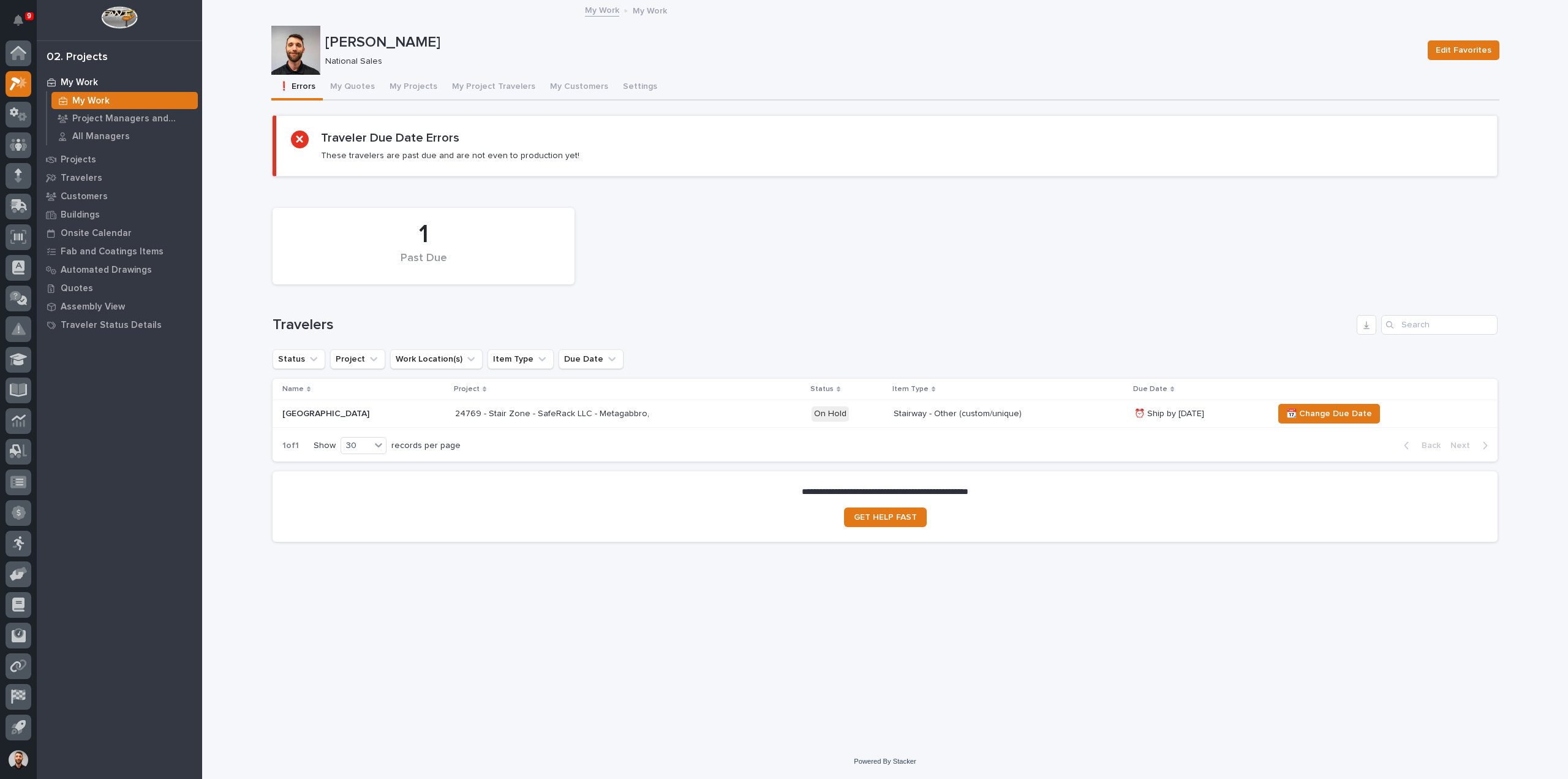
click at [677, 416] on div "24769 - Stair Zone - SafeRack LLC - Metagabbro," at bounding box center [628, 414] width 347 height 20
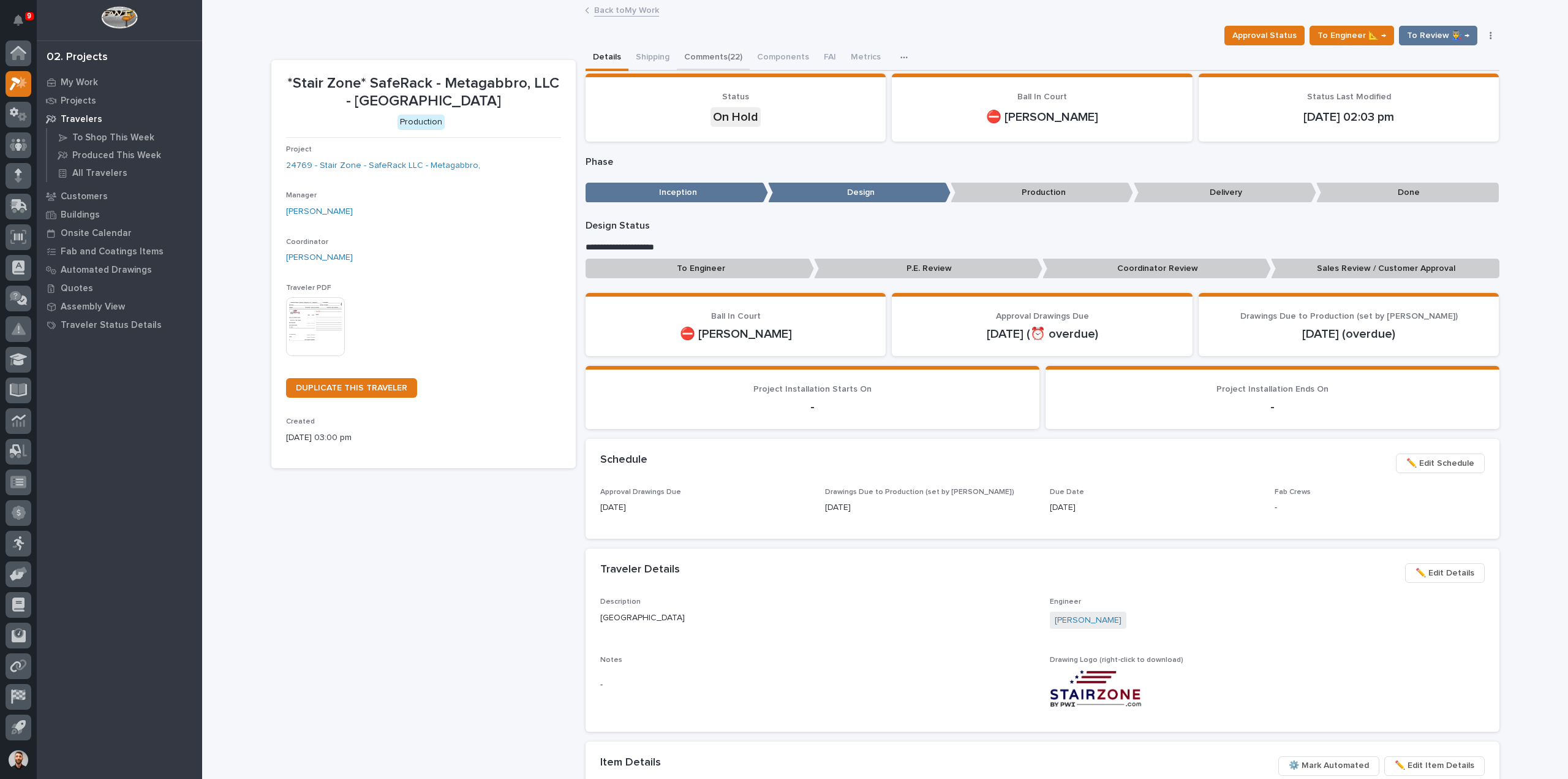
click at [693, 59] on button "Comments (22)" at bounding box center [713, 59] width 73 height 26
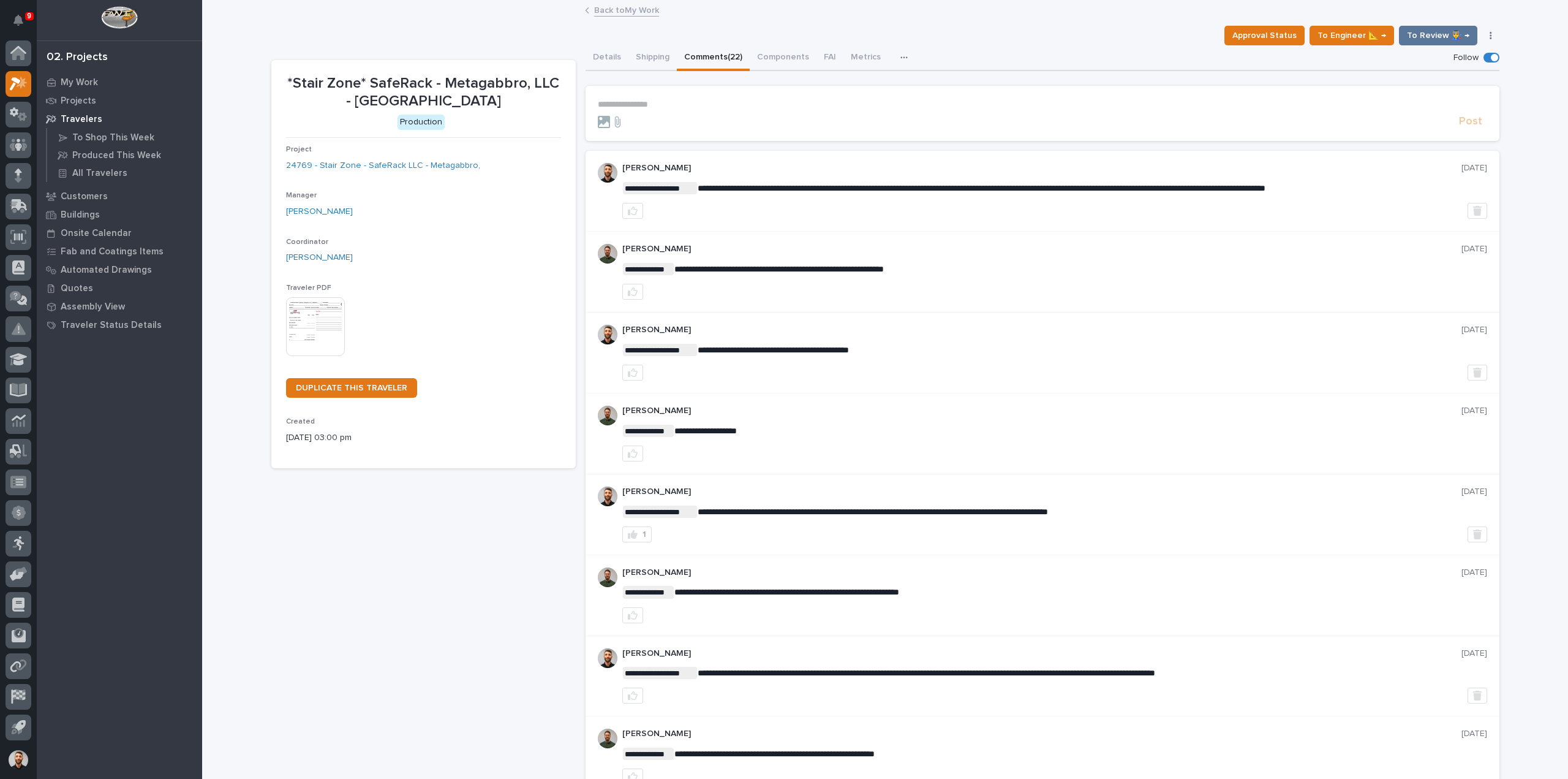
click at [673, 101] on p "**********" at bounding box center [1042, 104] width 889 height 10
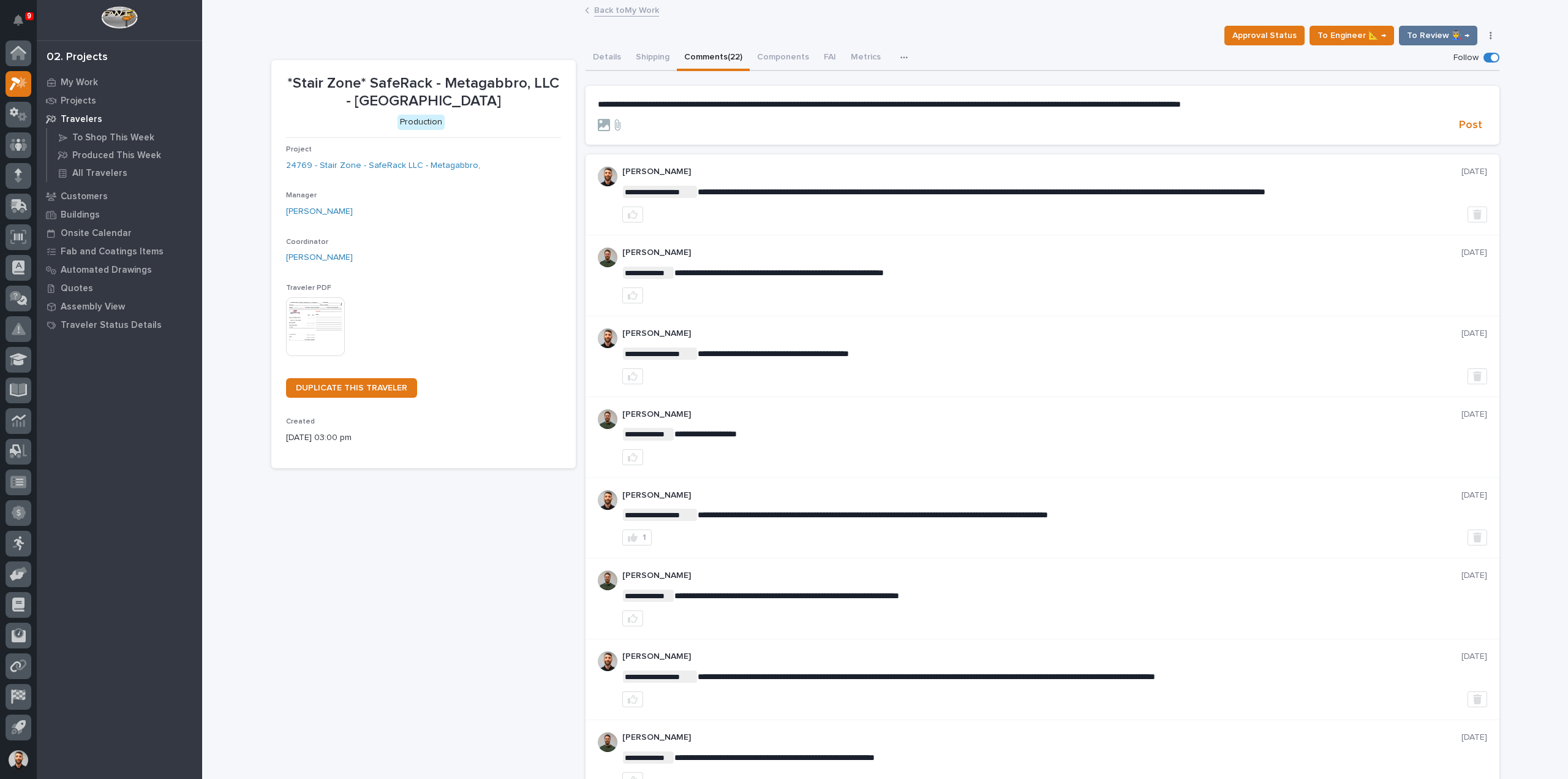
click at [953, 107] on span "**********" at bounding box center [889, 104] width 583 height 9
click at [1467, 128] on span "Post" at bounding box center [1471, 125] width 23 height 14
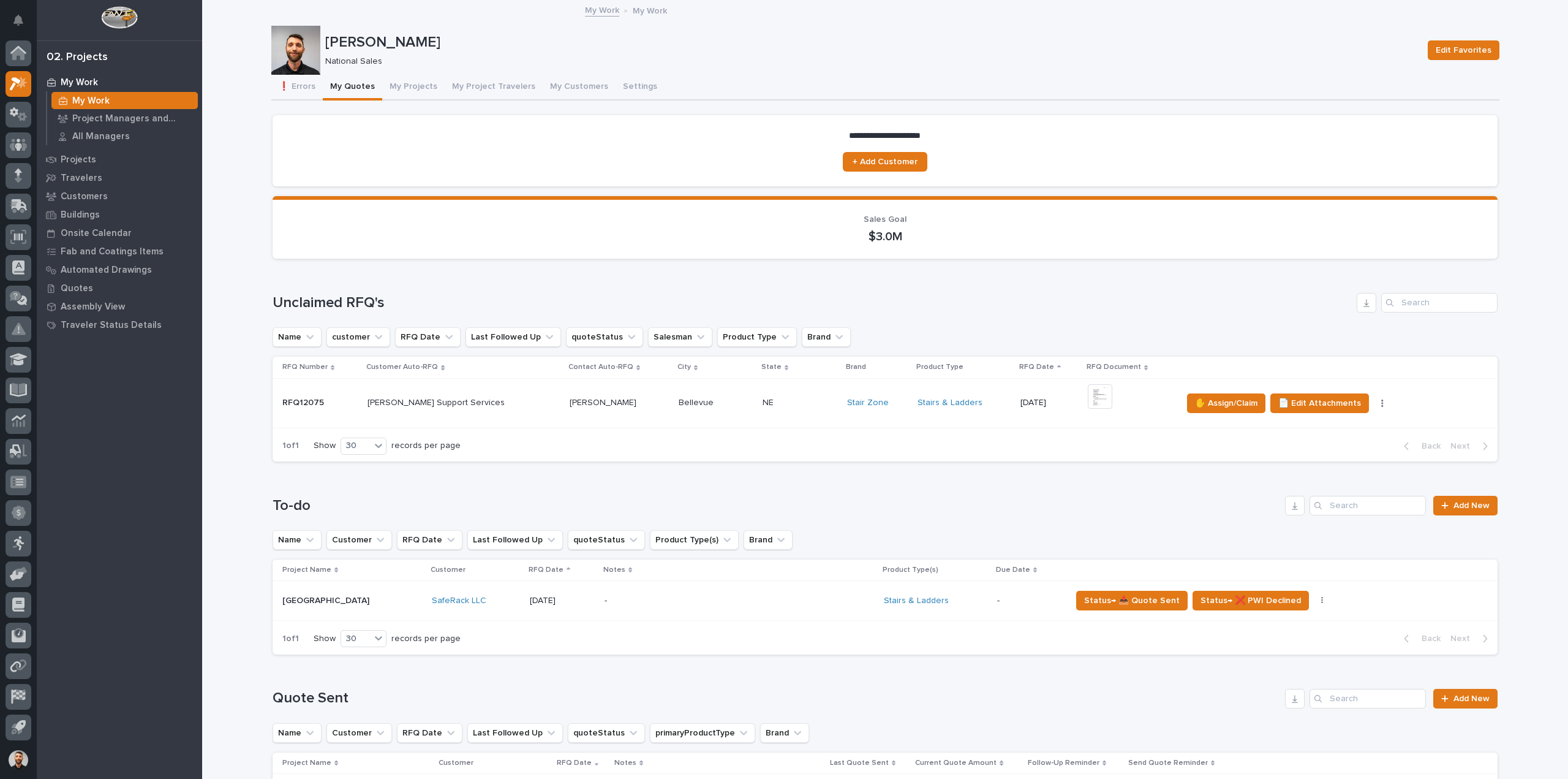
click at [473, 397] on div "Lam Support Services Lam Support Services" at bounding box center [463, 402] width 192 height 20
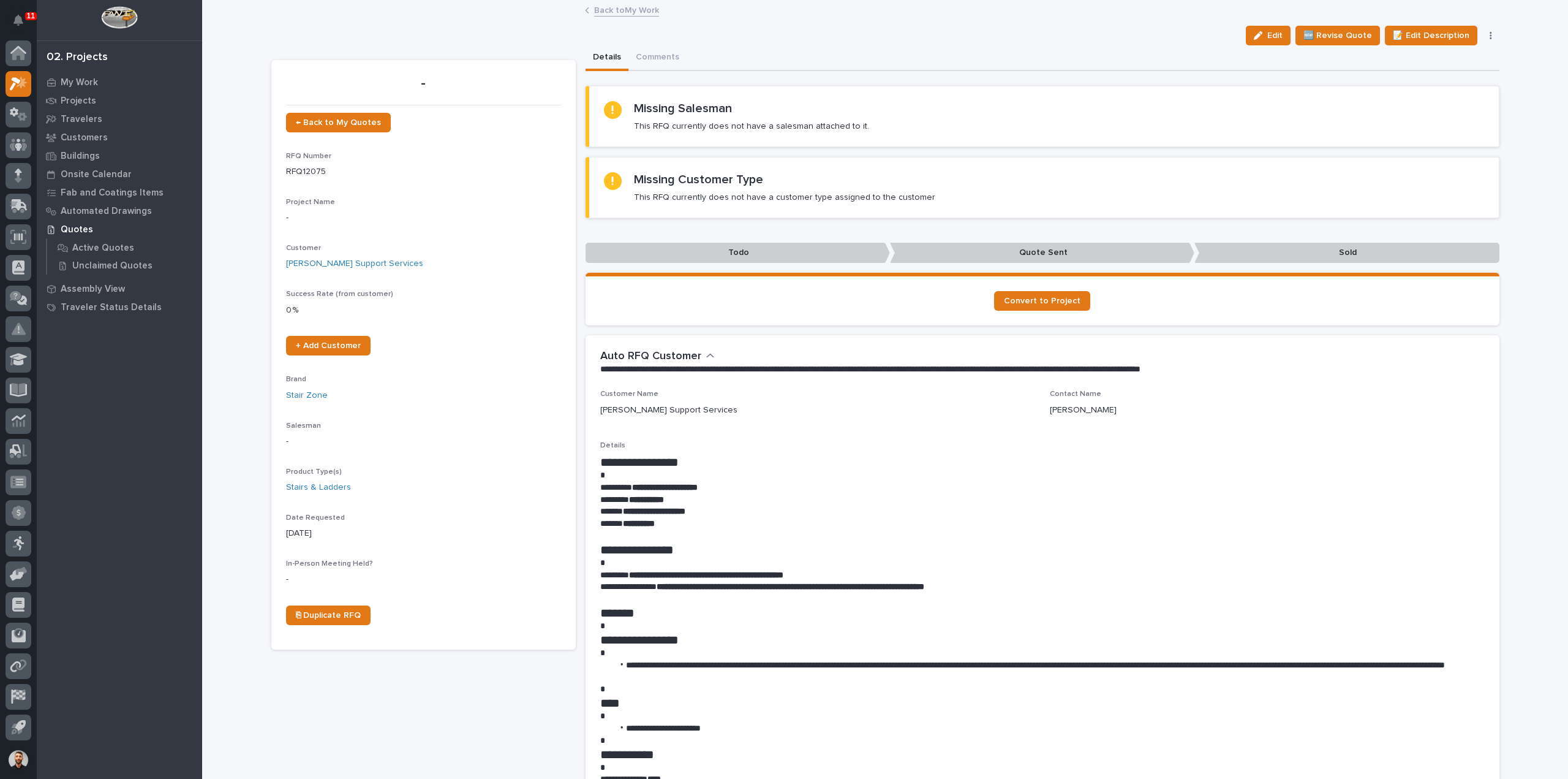
click at [631, 8] on link "Back to My Work" at bounding box center [626, 9] width 65 height 14
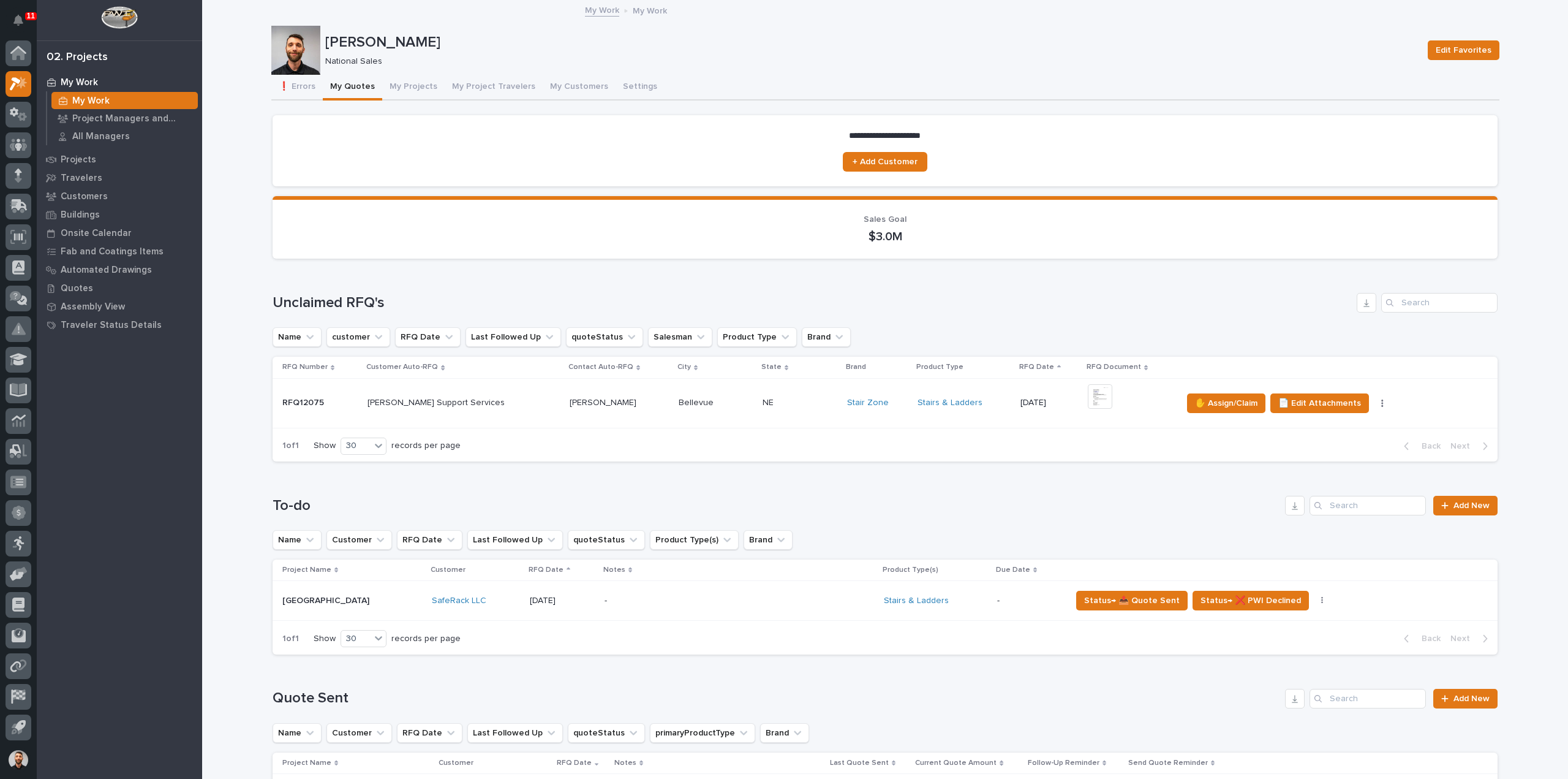
click at [1061, 71] on div "Cole Ziegler National Sales Edit Favorites" at bounding box center [885, 51] width 1228 height 49
